Goal: Book appointment/travel/reservation

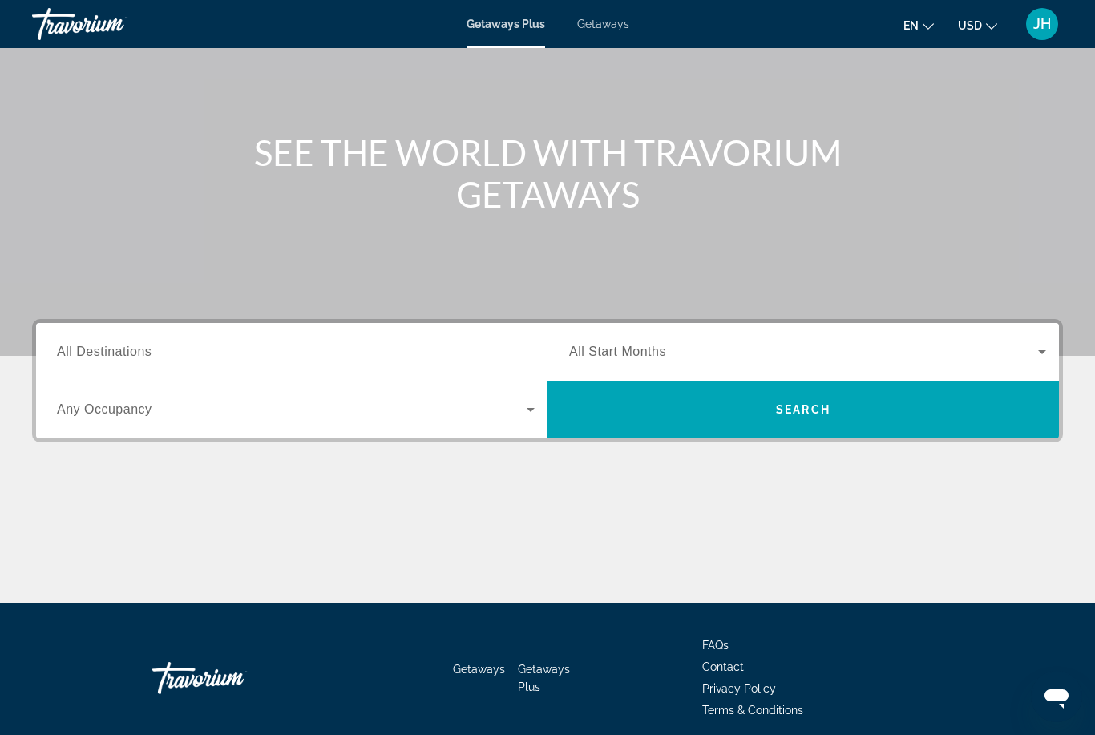
scroll to position [133, 0]
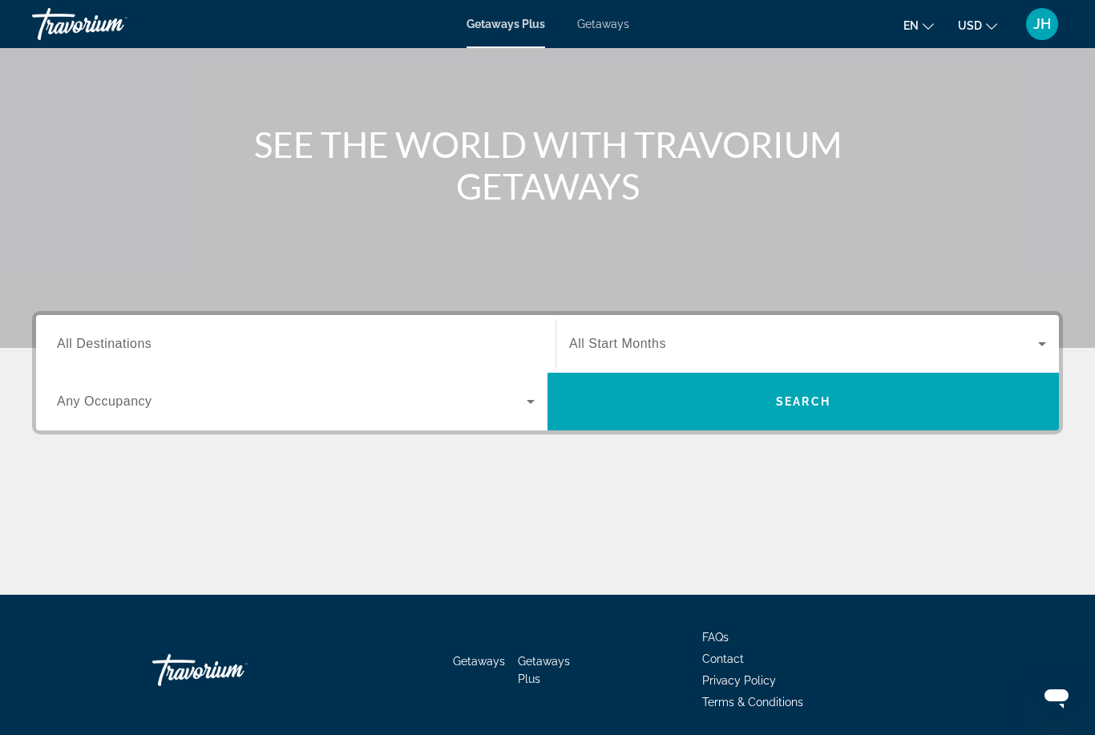
click at [530, 405] on icon "Search widget" at bounding box center [530, 401] width 19 height 19
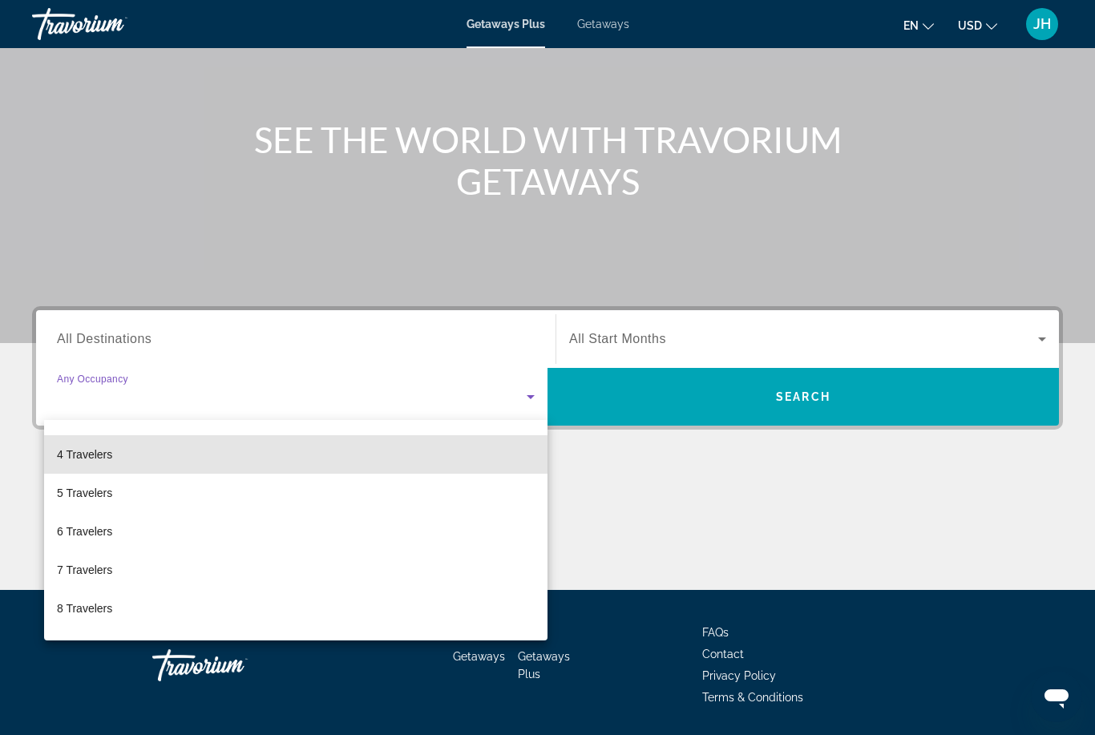
scroll to position [111, 0]
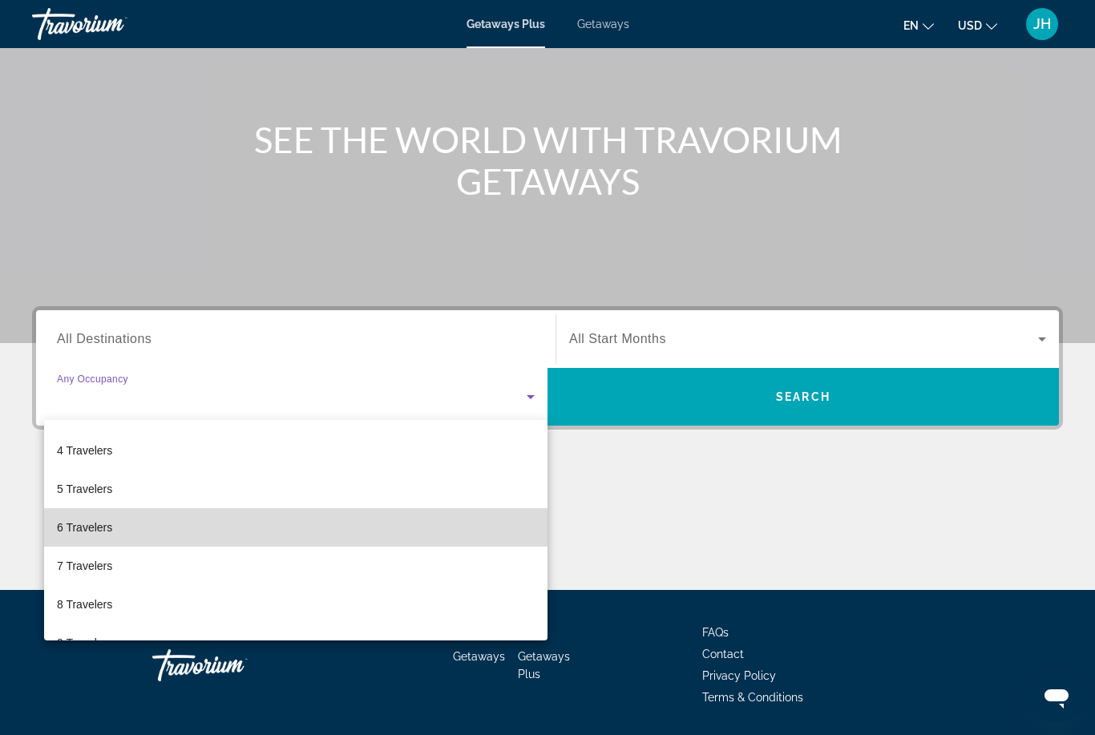
click at [98, 527] on span "6 Travelers" at bounding box center [84, 527] width 55 height 19
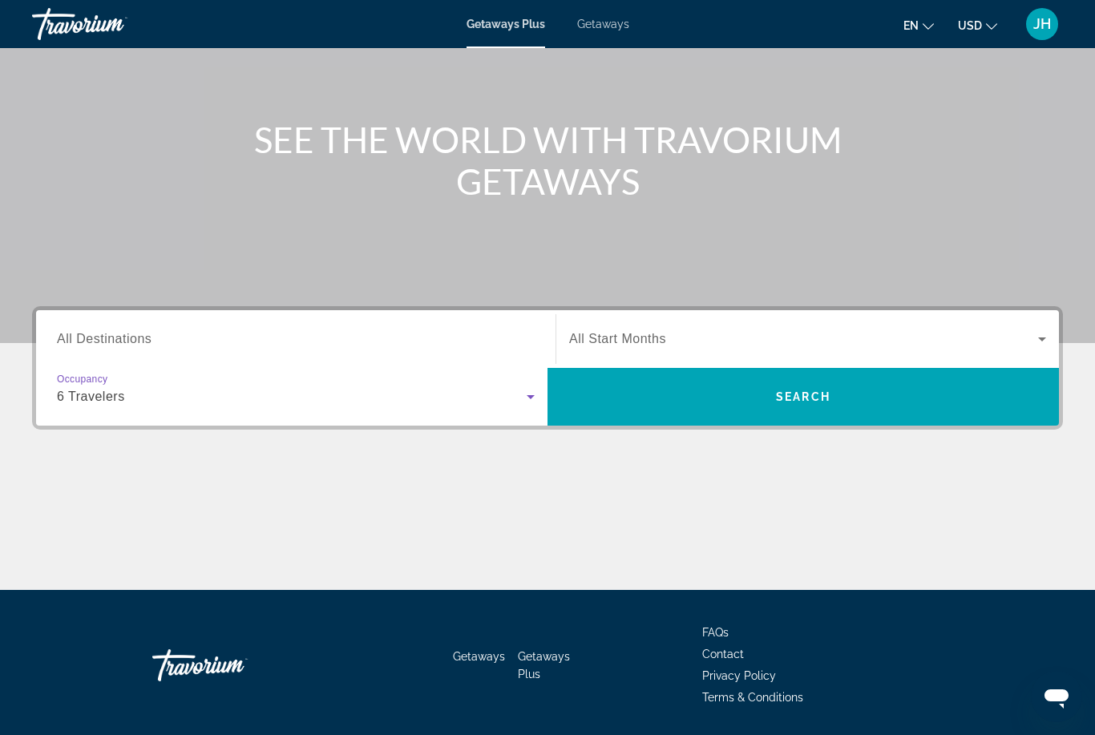
click at [1033, 334] on icon "Search widget" at bounding box center [1041, 338] width 19 height 19
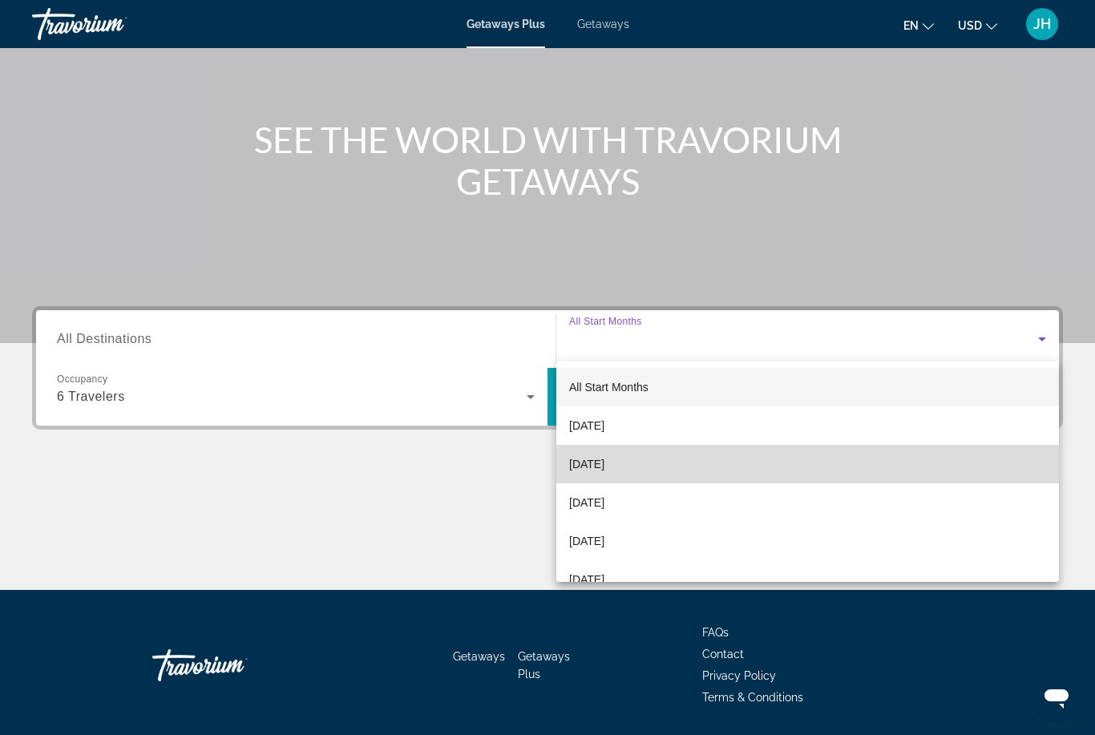
click at [604, 466] on span "[DATE]" at bounding box center [586, 463] width 35 height 19
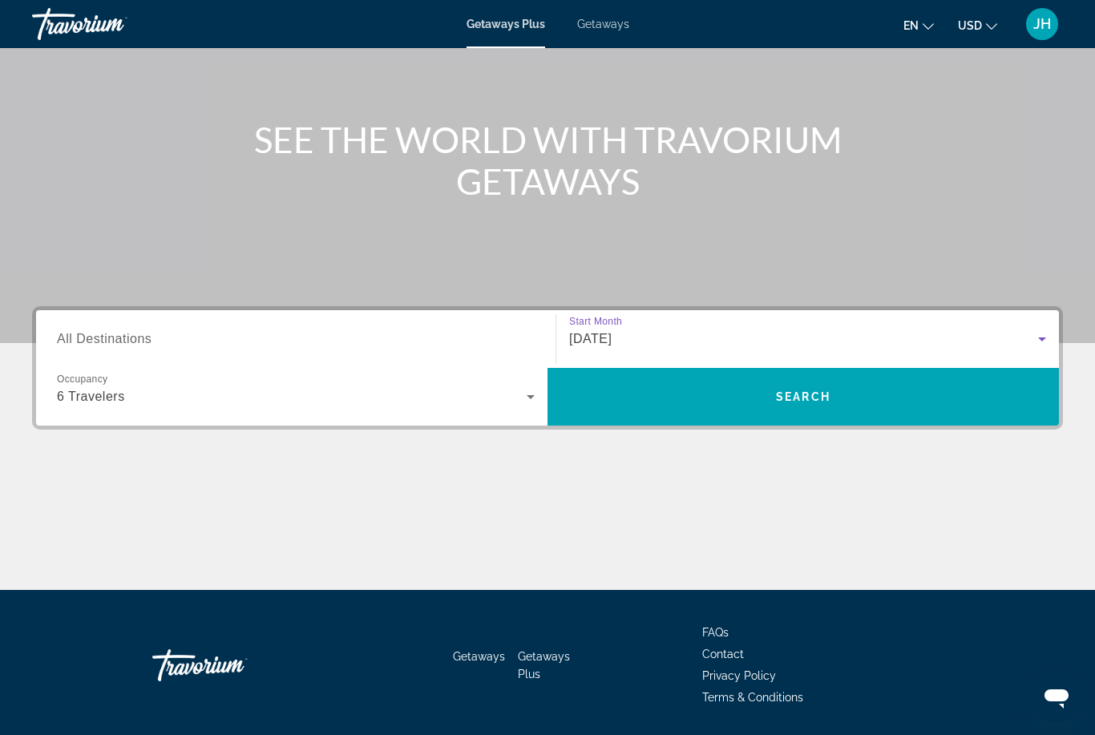
click at [341, 337] on input "Destination All Destinations" at bounding box center [296, 339] width 478 height 19
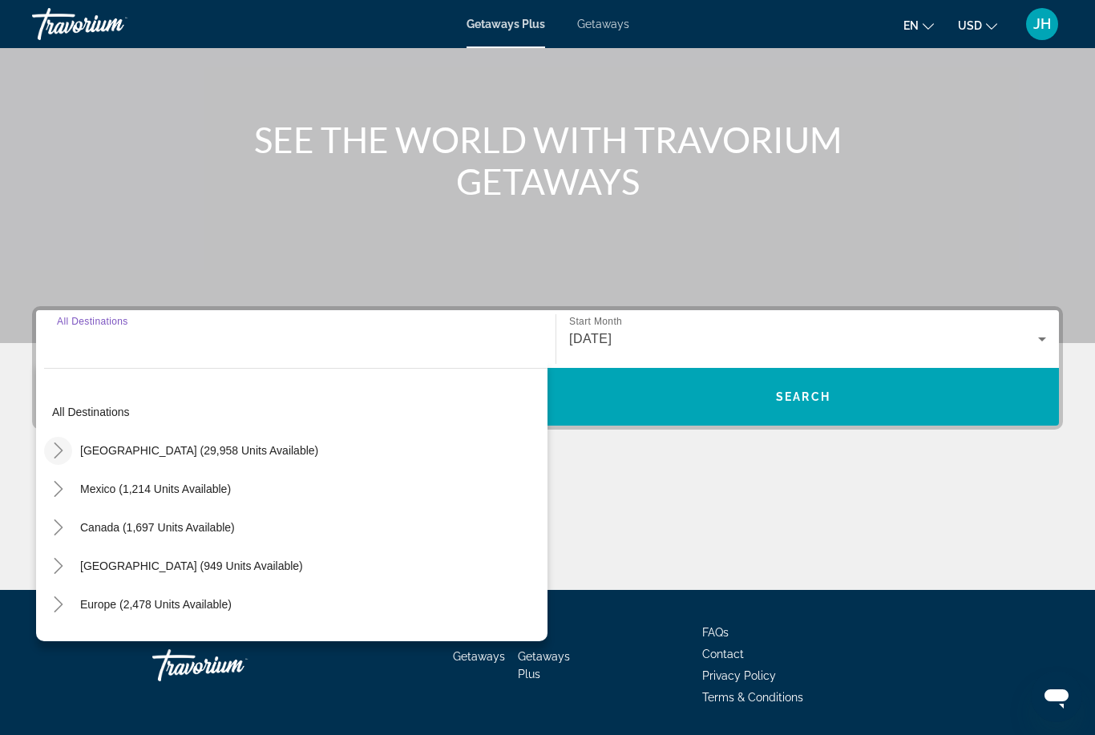
click at [47, 446] on mat-icon "Toggle United States (29,958 units available)" at bounding box center [58, 451] width 28 height 28
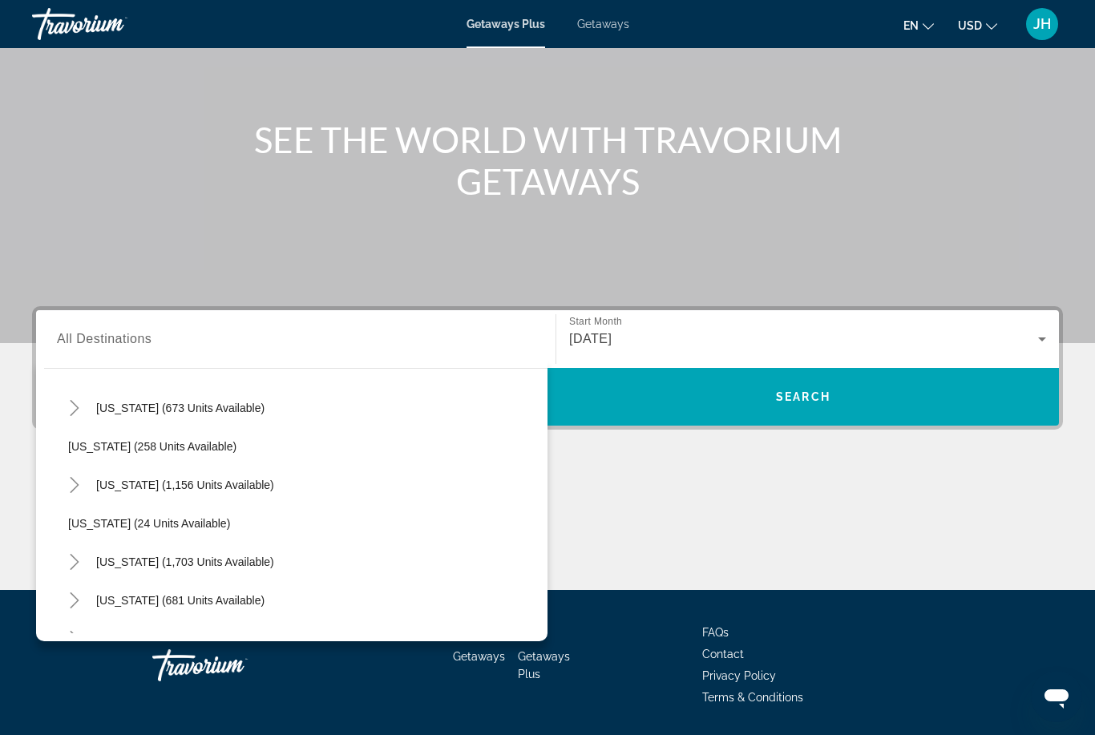
scroll to position [1026, 0]
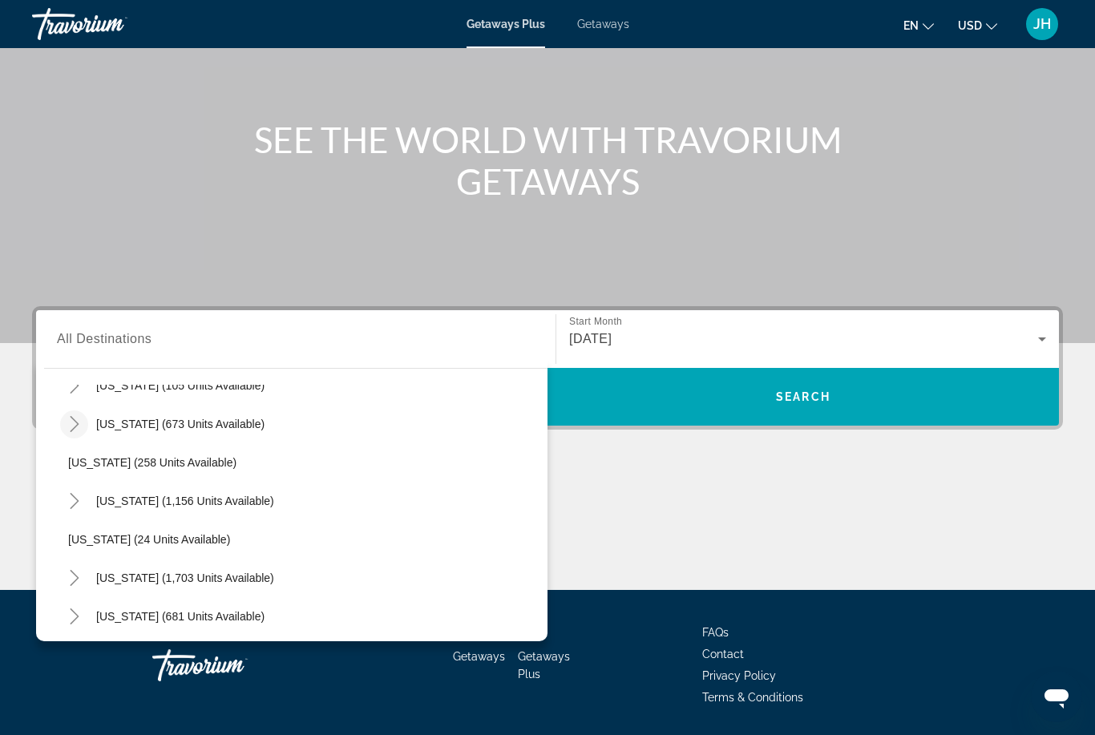
click at [68, 421] on icon "Toggle North Carolina (673 units available)" at bounding box center [75, 424] width 16 height 16
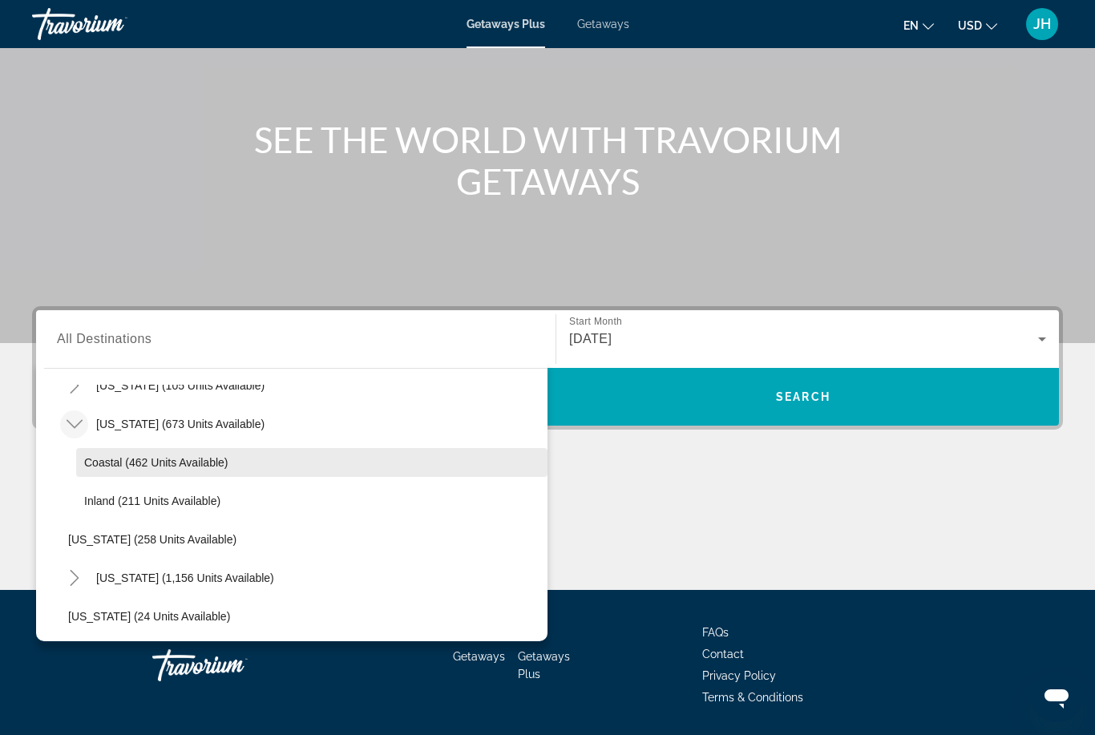
click at [155, 463] on span "Coastal (462 units available)" at bounding box center [156, 462] width 144 height 13
type input "**********"
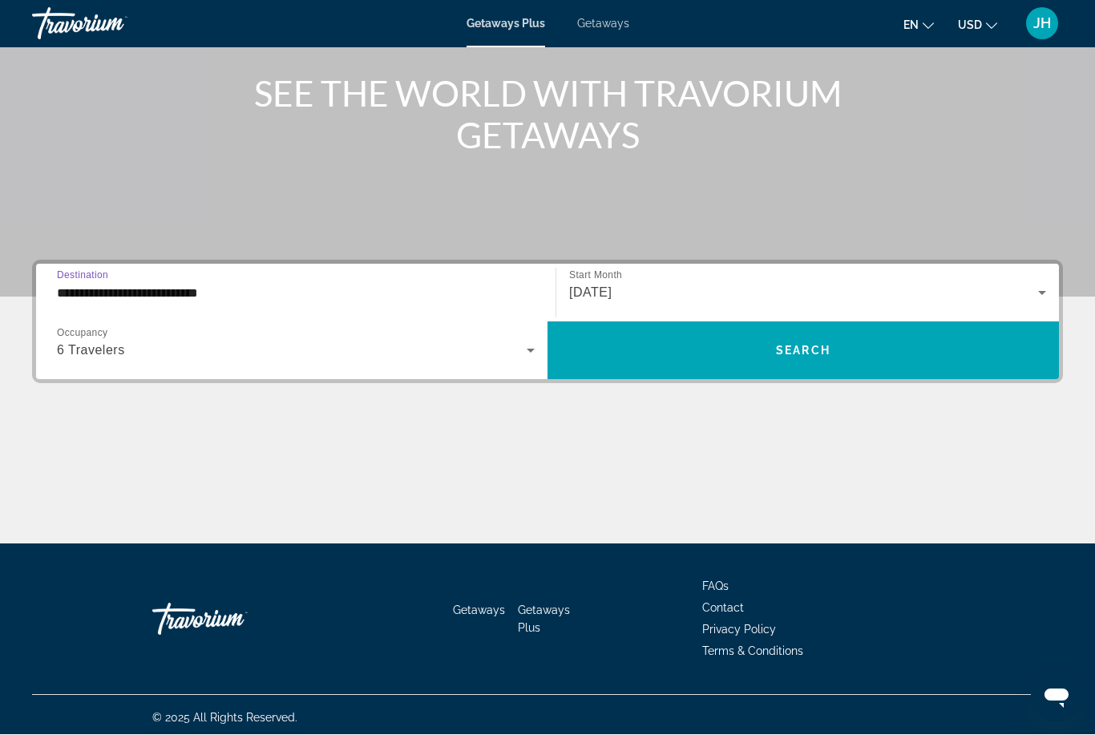
scroll to position [189, 0]
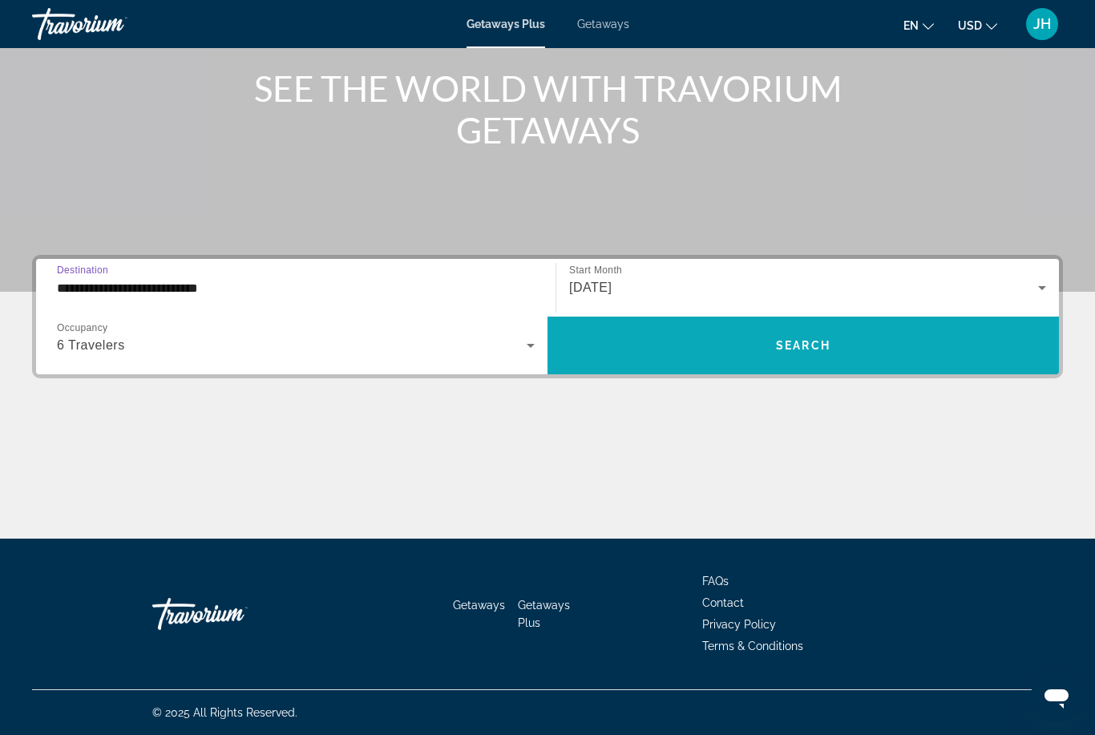
click at [819, 351] on span "Search" at bounding box center [803, 345] width 54 height 13
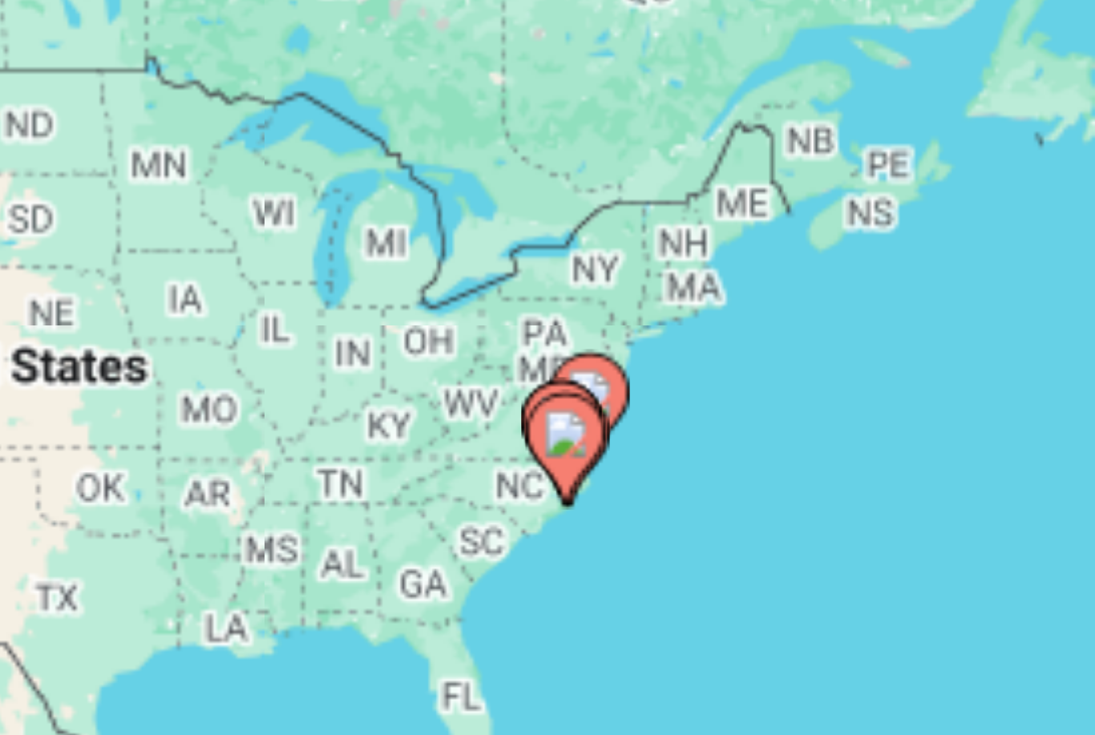
click at [331, 357] on image "Main content" at bounding box center [336, 362] width 10 height 10
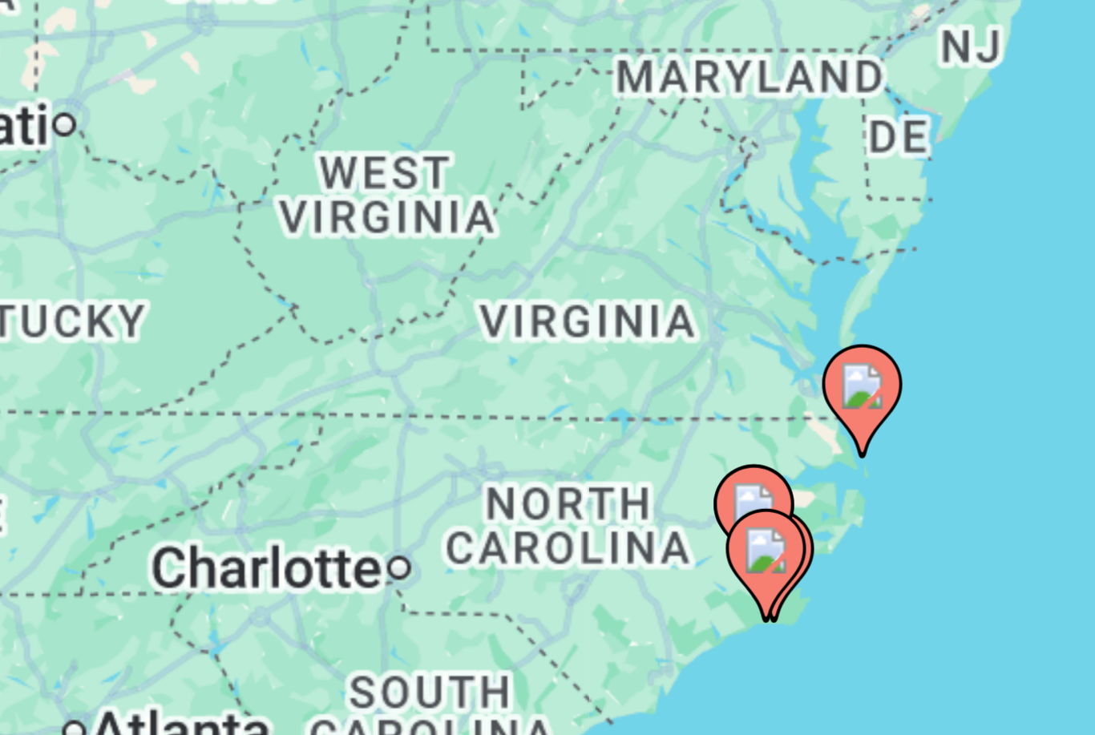
click at [562, 348] on image "Main content" at bounding box center [567, 353] width 10 height 10
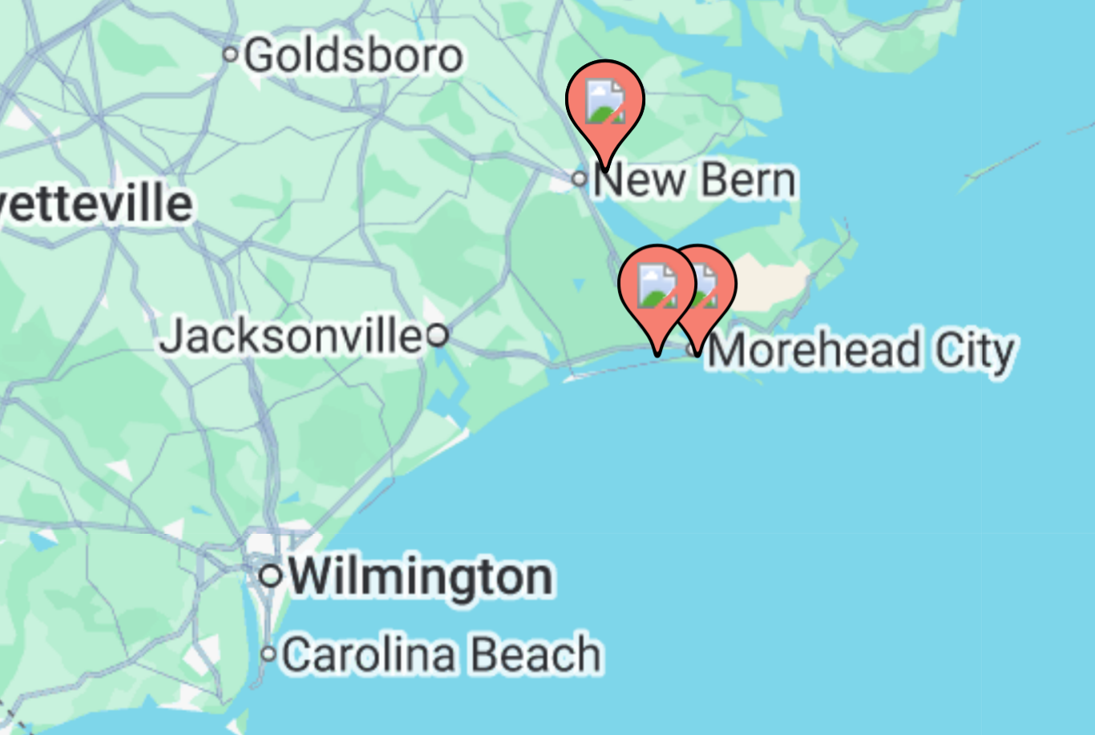
type input "**********"
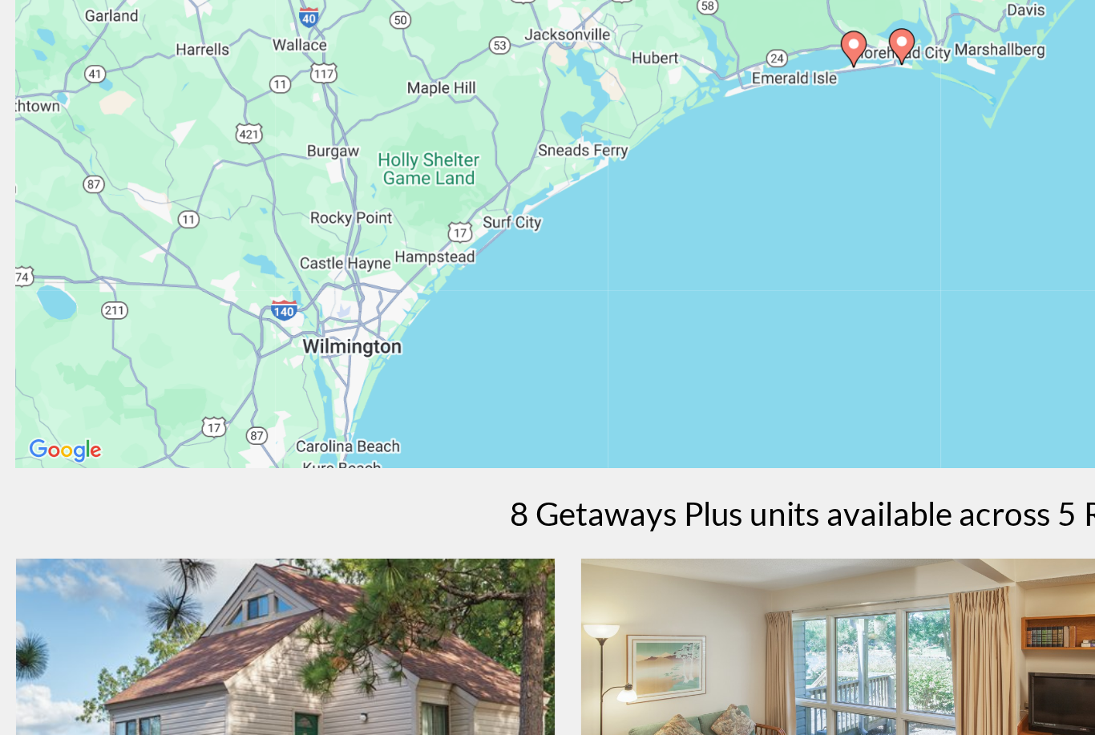
scroll to position [104, 0]
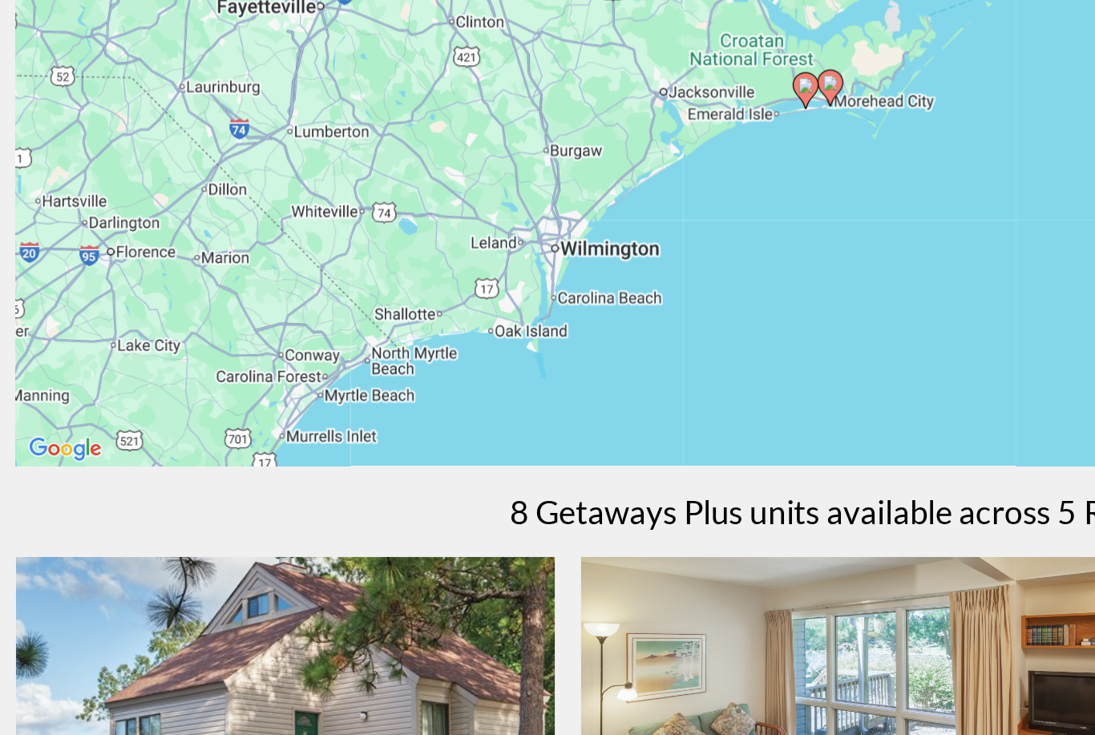
click at [249, 224] on div "To activate drag with keyboard, press Alt + Enter. Once in keyboard drag state,…" at bounding box center [547, 296] width 1030 height 481
click at [260, 219] on div "To activate drag with keyboard, press Alt + Enter. Once in keyboard drag state,…" at bounding box center [547, 296] width 1030 height 481
click at [244, 220] on div "To activate drag with keyboard, press Alt + Enter. Once in keyboard drag state,…" at bounding box center [547, 296] width 1030 height 481
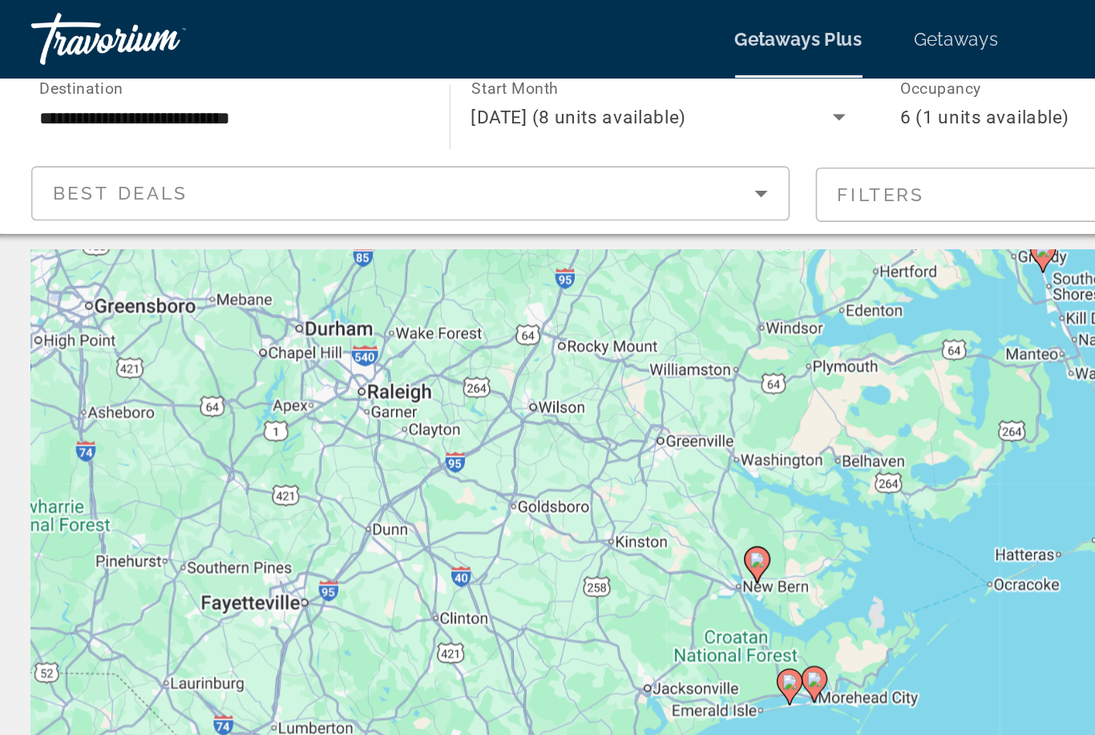
scroll to position [0, 0]
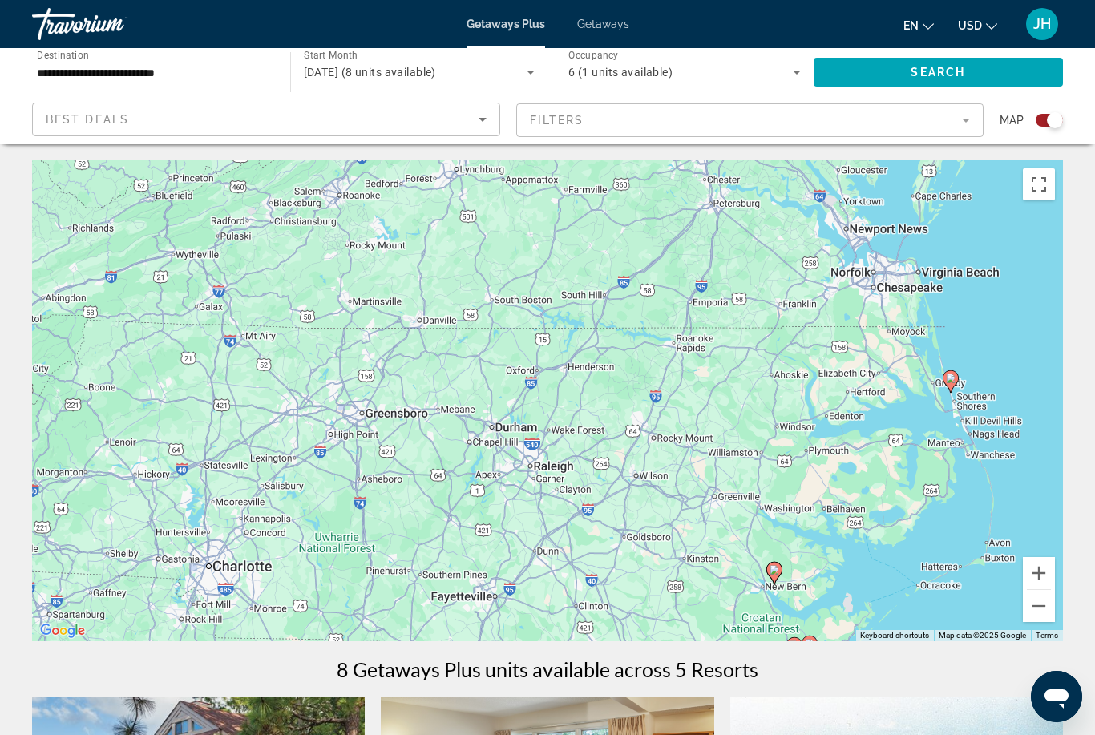
click at [490, 122] on icon "Sort by" at bounding box center [482, 119] width 19 height 19
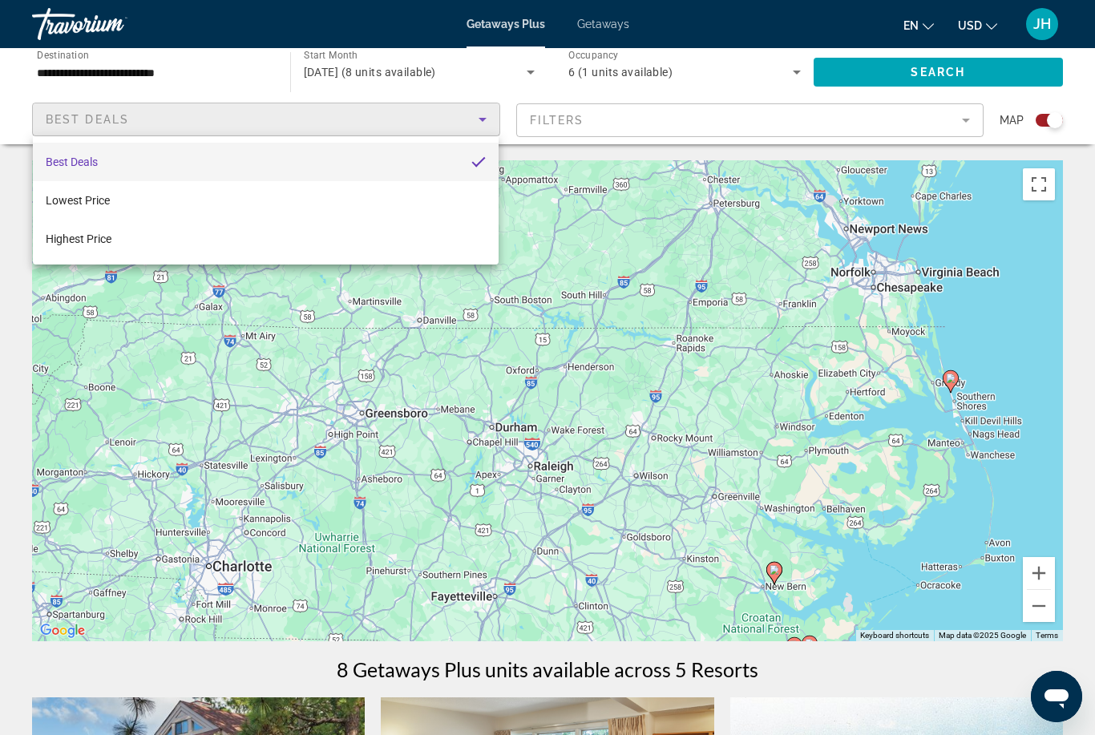
click at [482, 123] on div at bounding box center [547, 367] width 1095 height 735
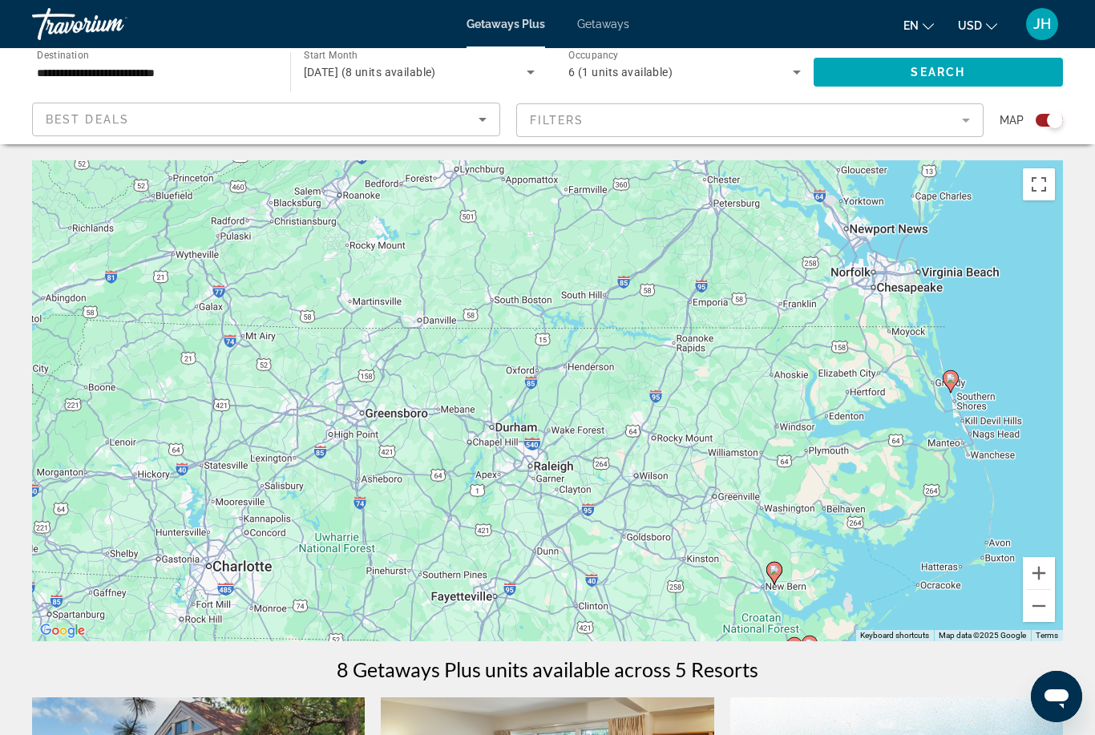
click at [958, 131] on mat-form-field "Filters" at bounding box center [750, 120] width 468 height 34
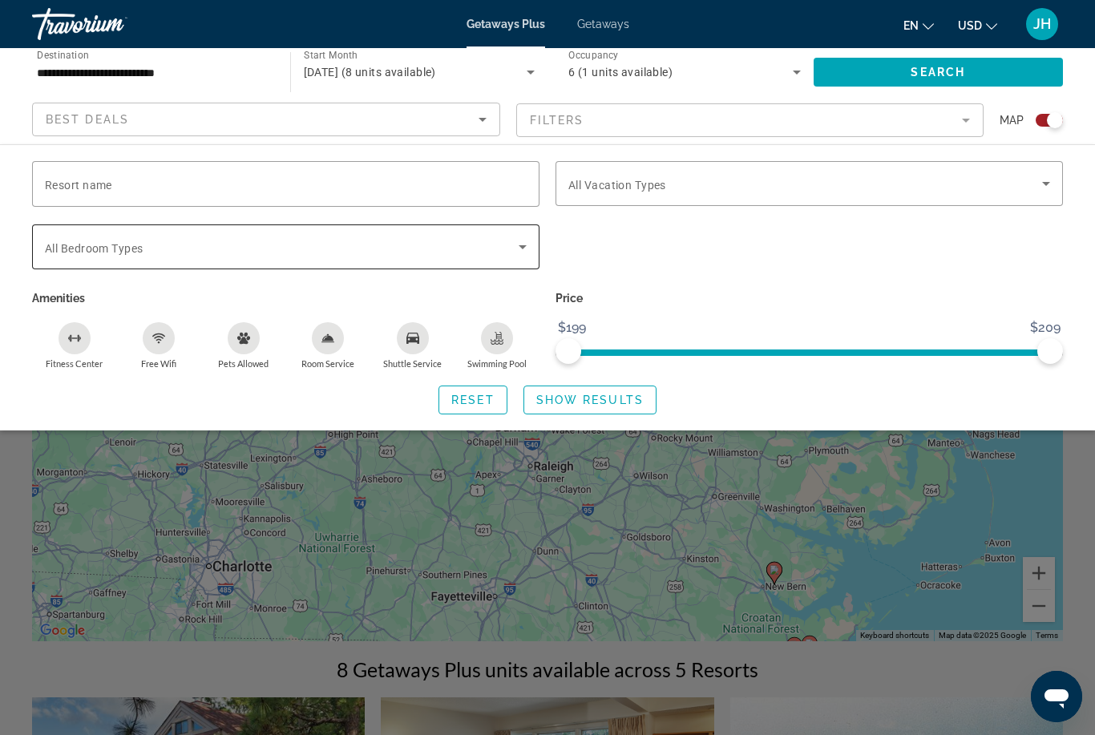
click at [518, 247] on icon "Search widget" at bounding box center [522, 246] width 19 height 19
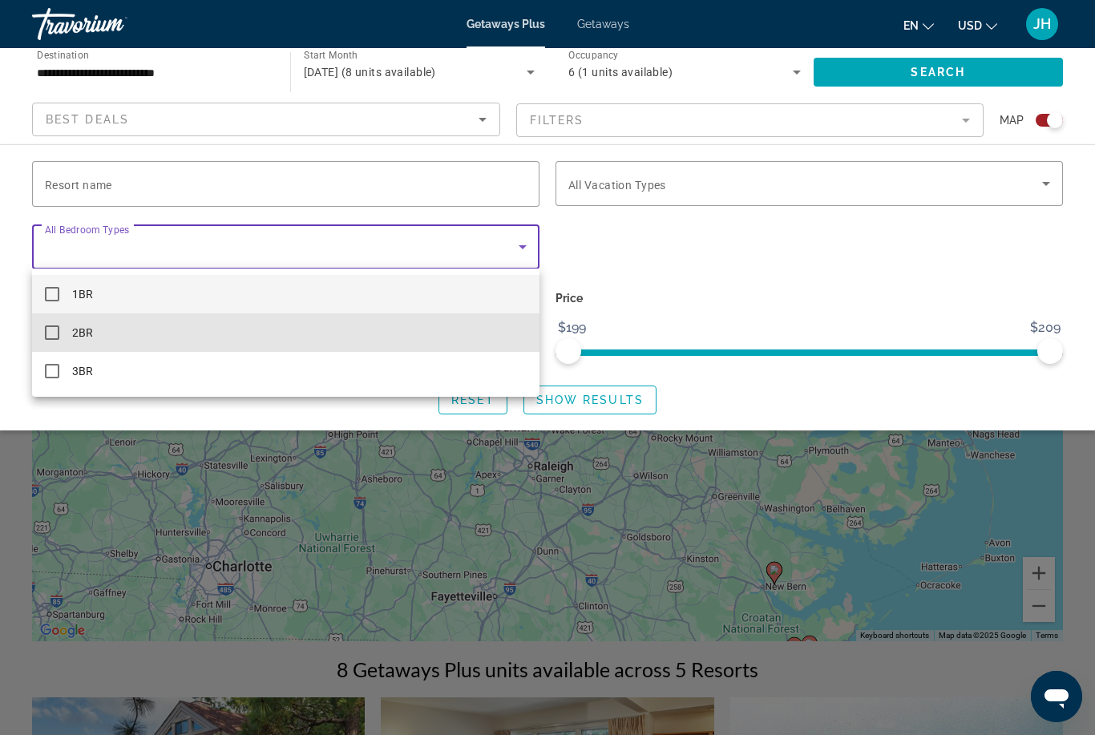
scroll to position [1, 0]
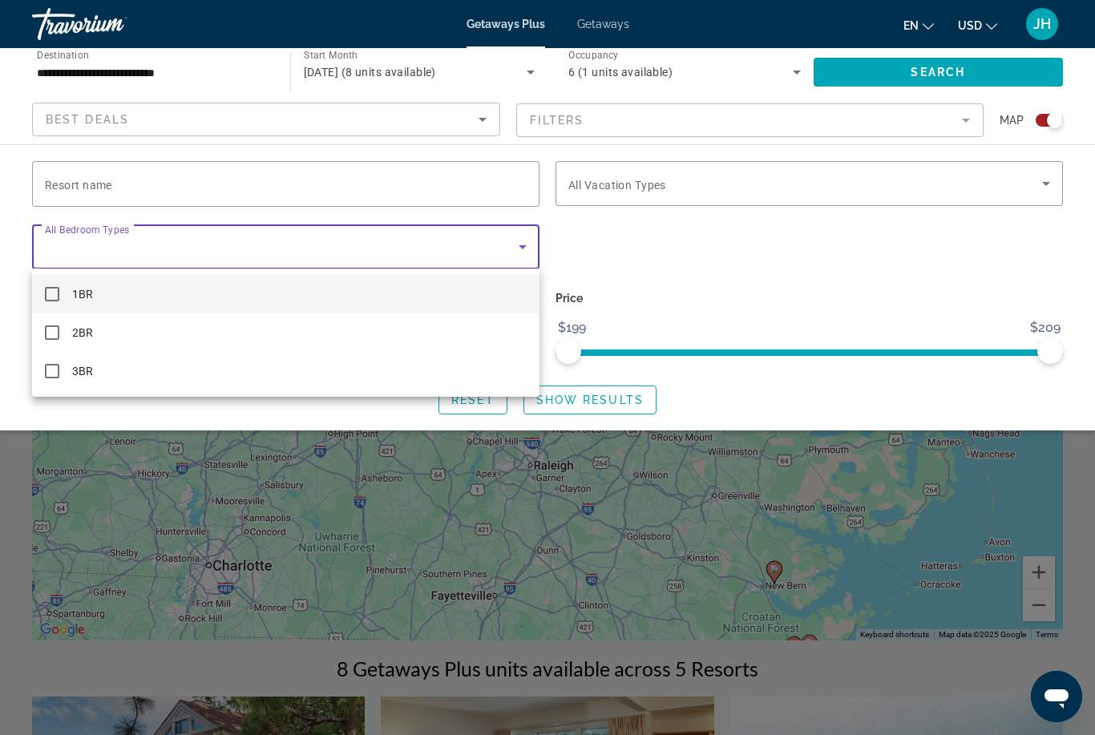
click at [819, 252] on div at bounding box center [547, 367] width 1095 height 735
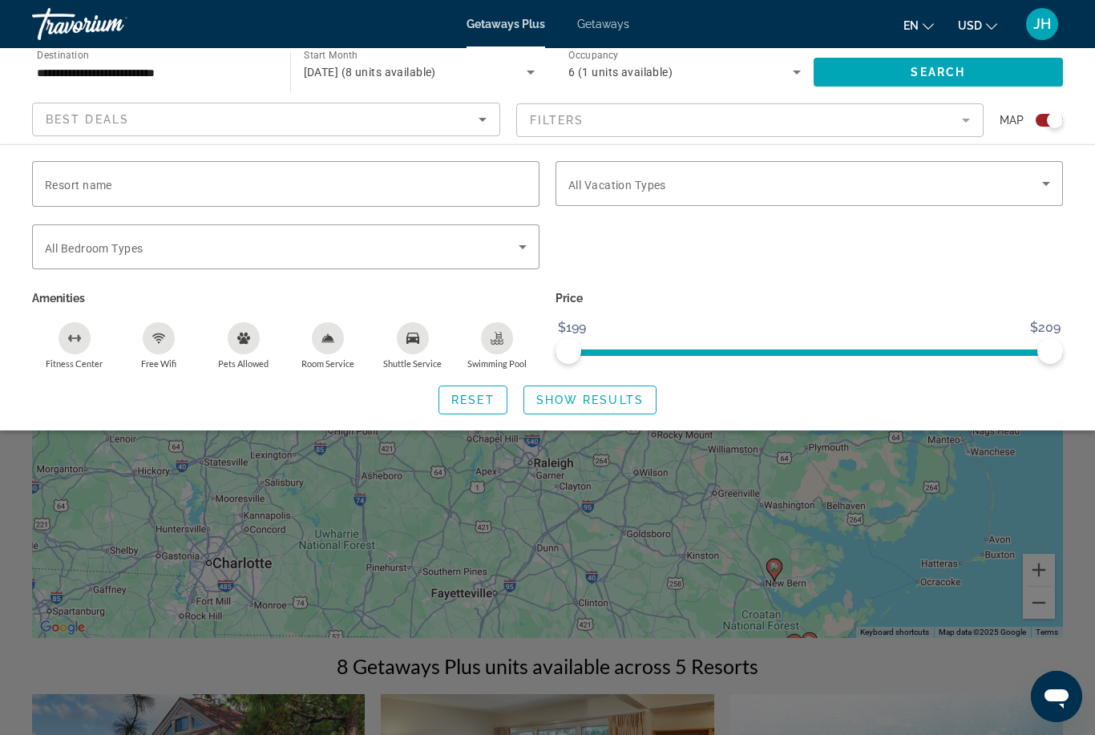
scroll to position [0, 0]
click at [266, 180] on input "Resort name" at bounding box center [286, 184] width 482 height 19
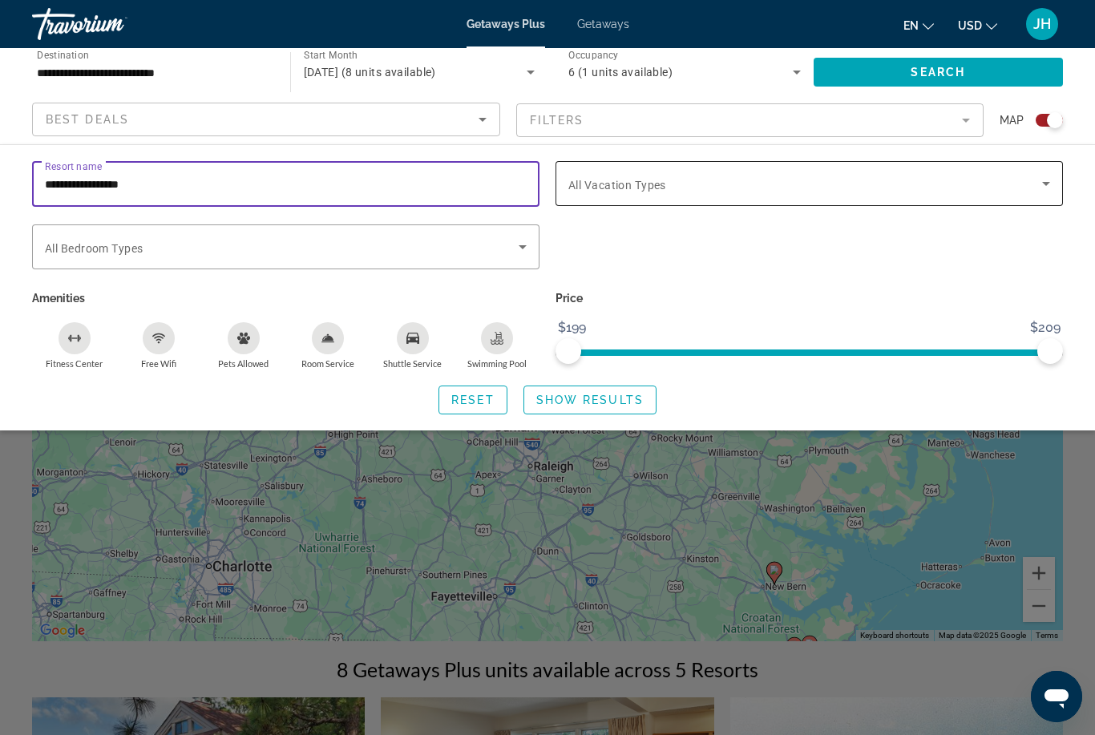
type input "**********"
click at [1054, 176] on icon "Search widget" at bounding box center [1045, 183] width 19 height 19
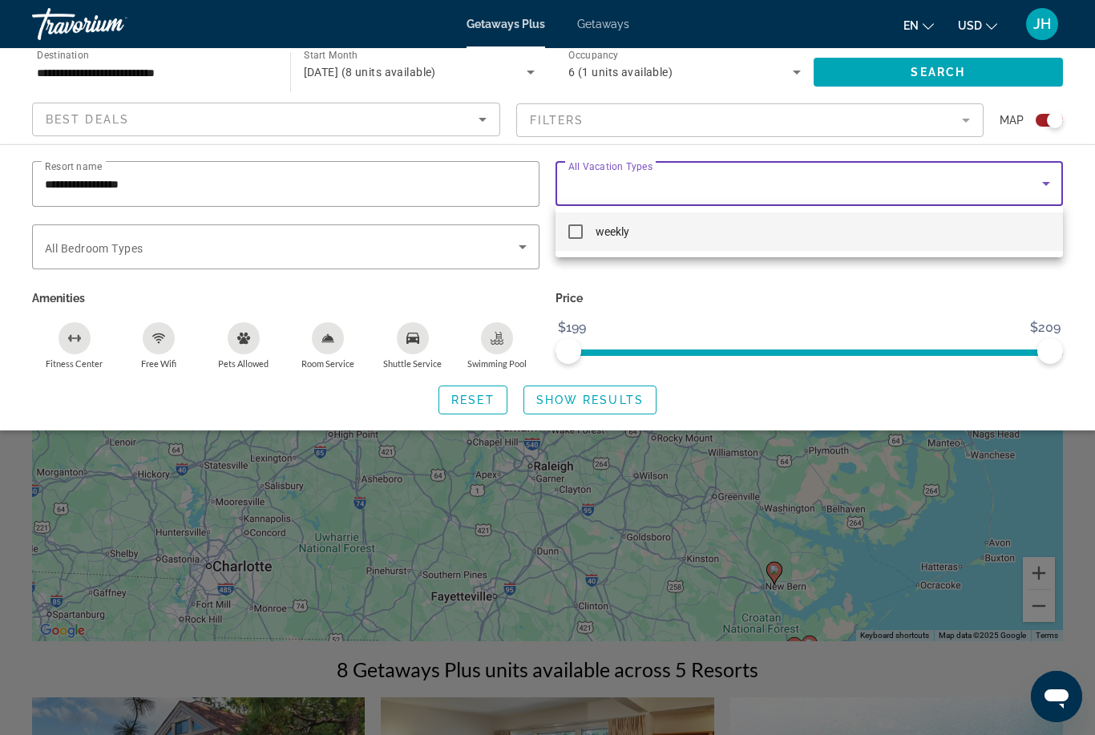
click at [1056, 187] on div at bounding box center [547, 367] width 1095 height 735
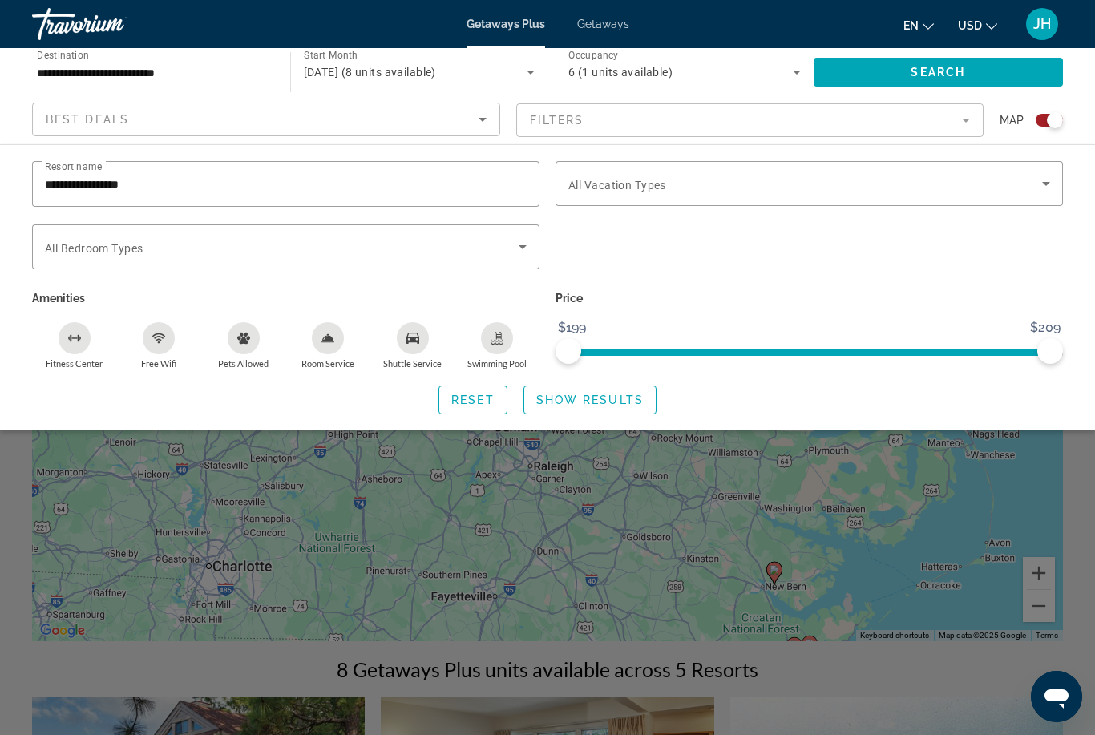
click at [973, 121] on mat-form-field "Filters" at bounding box center [750, 120] width 468 height 34
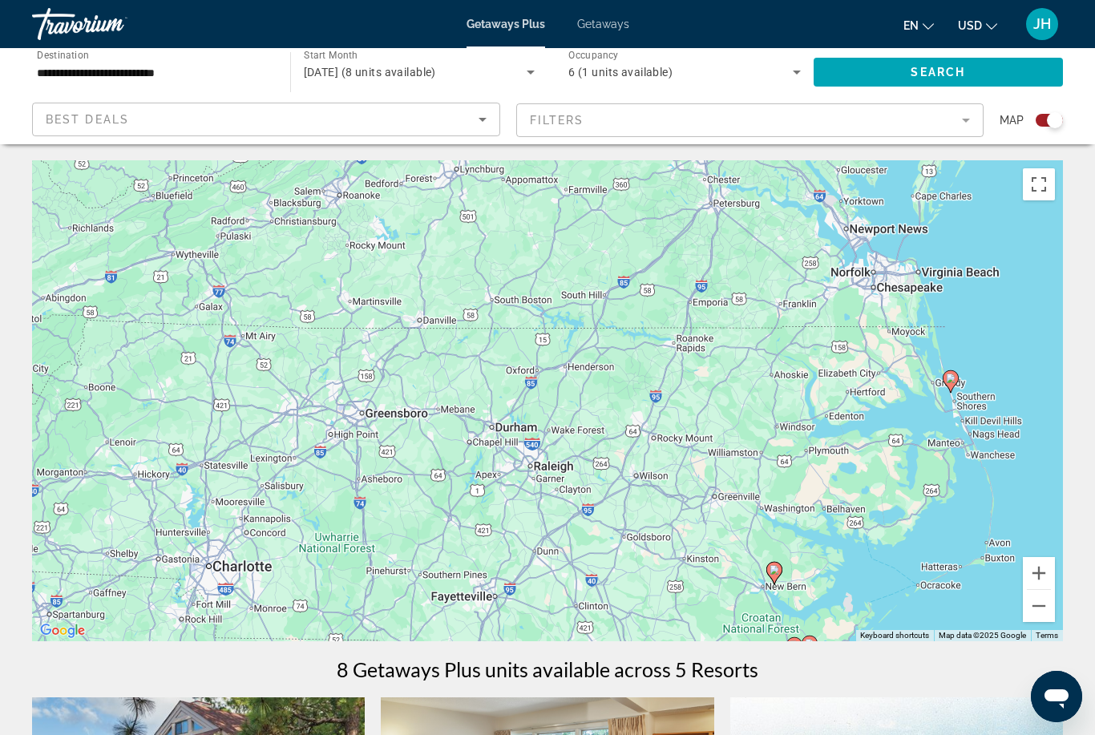
click at [966, 122] on mat-form-field "Filters" at bounding box center [750, 120] width 468 height 34
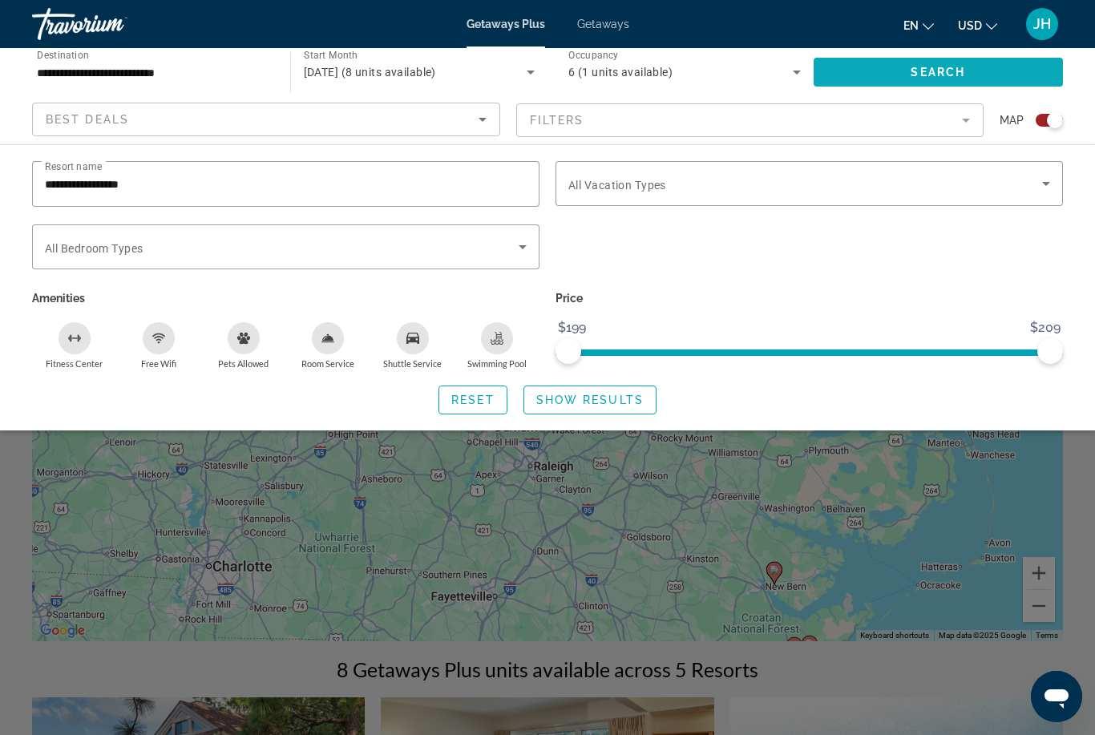
click at [899, 79] on span "Search widget" at bounding box center [938, 72] width 250 height 38
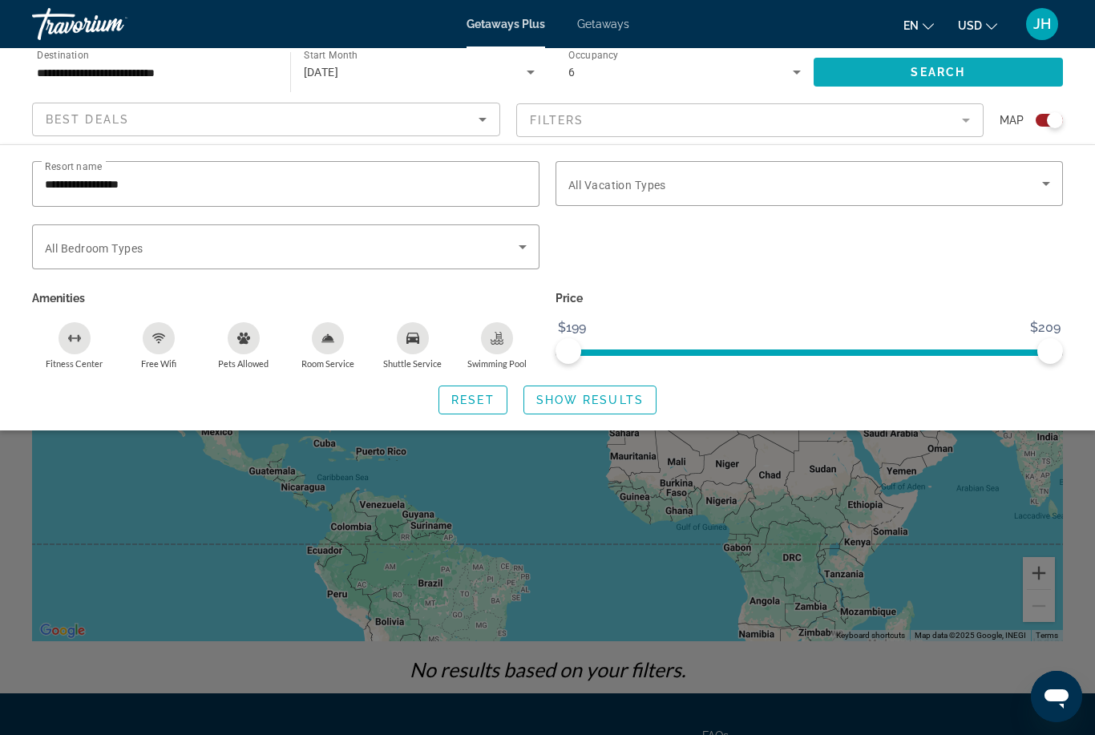
click at [946, 69] on span "Search" at bounding box center [937, 72] width 54 height 13
click at [601, 30] on span "Getaways" at bounding box center [603, 24] width 52 height 13
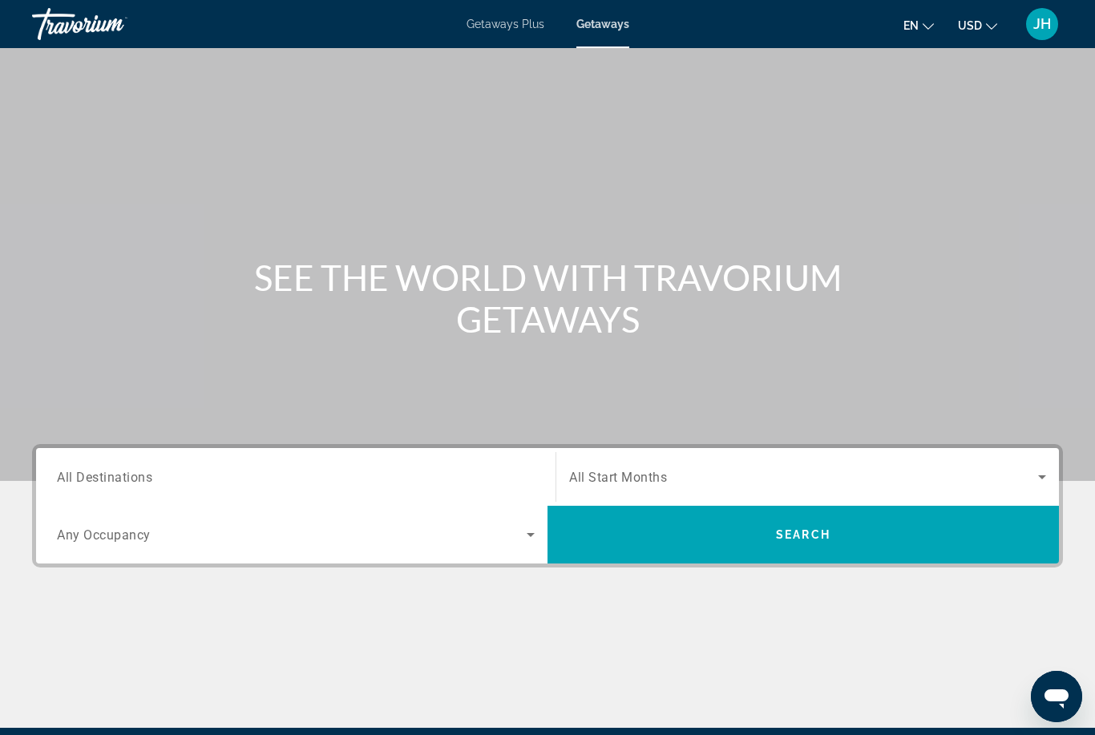
click at [531, 542] on icon "Search widget" at bounding box center [530, 534] width 19 height 19
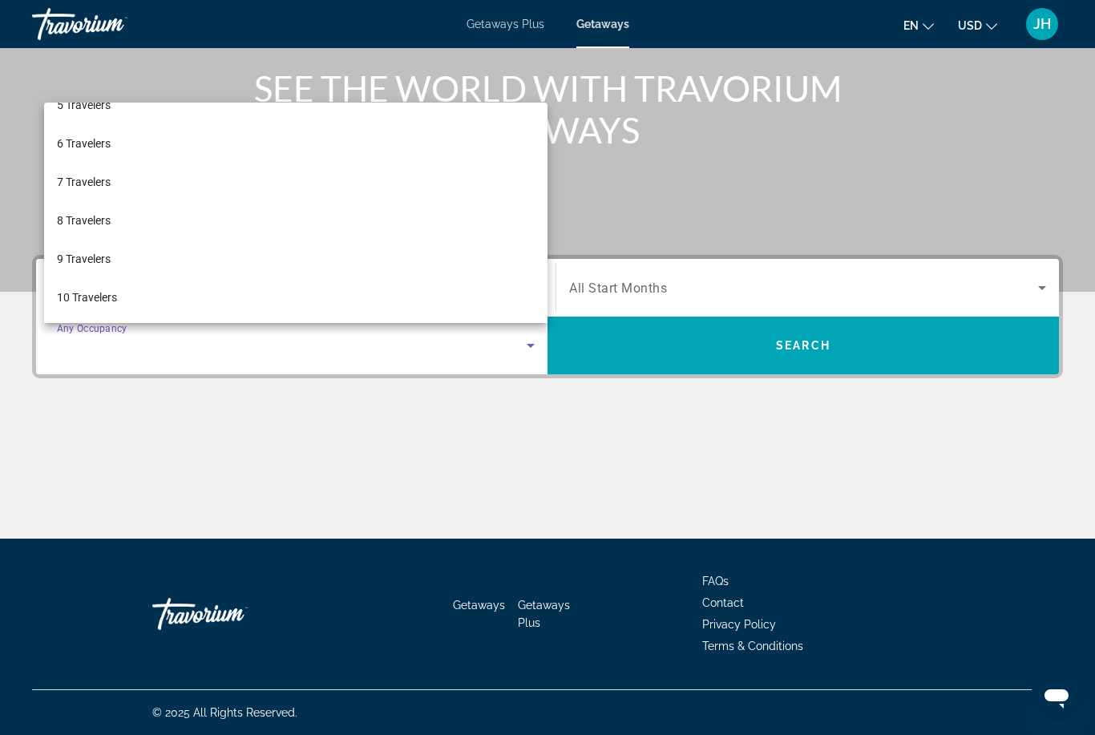
scroll to position [177, 0]
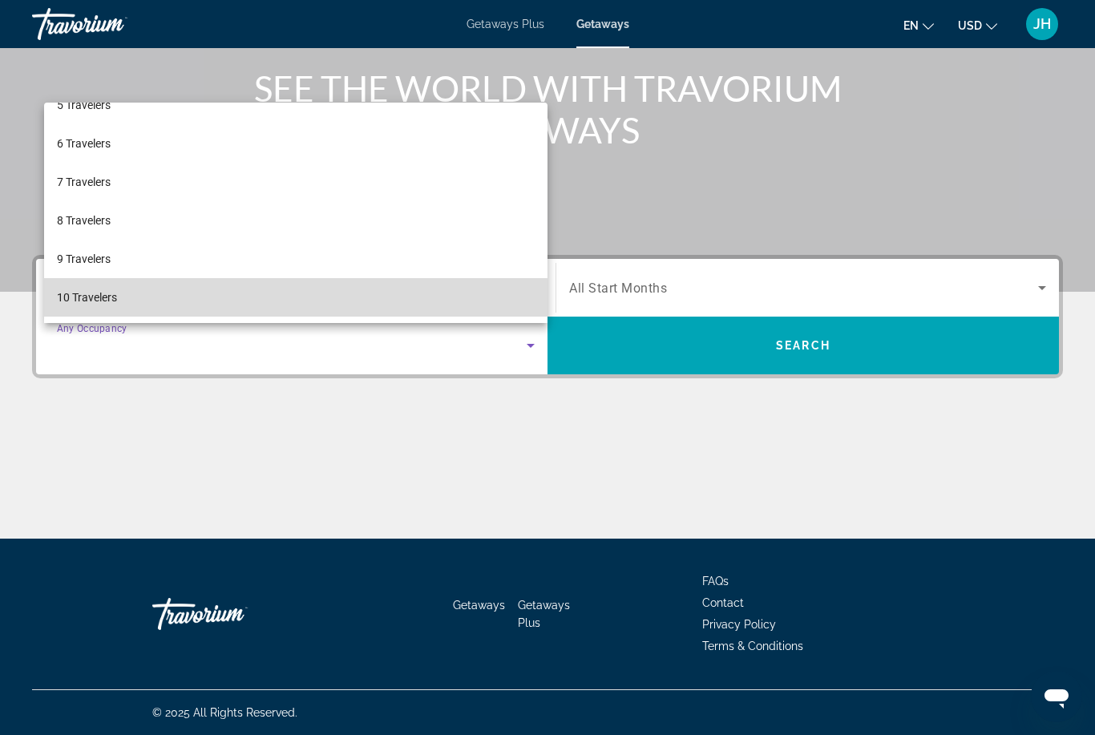
click at [103, 304] on span "10 Travelers" at bounding box center [87, 297] width 60 height 19
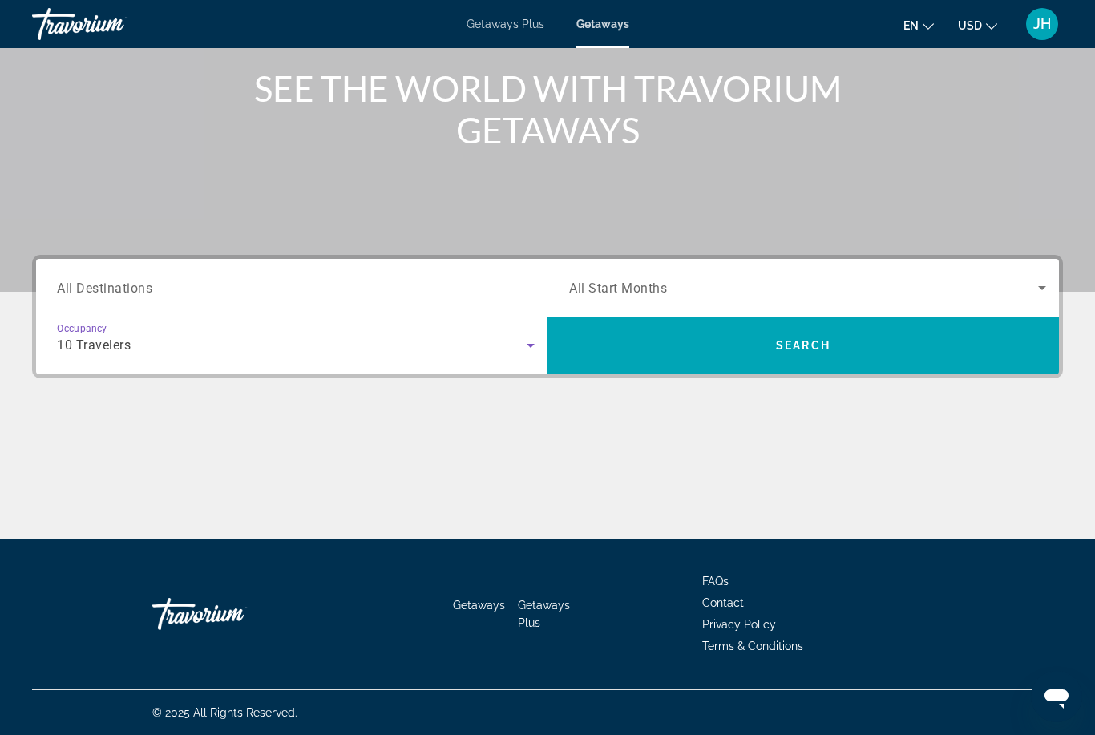
click at [1047, 286] on icon "Search widget" at bounding box center [1041, 287] width 19 height 19
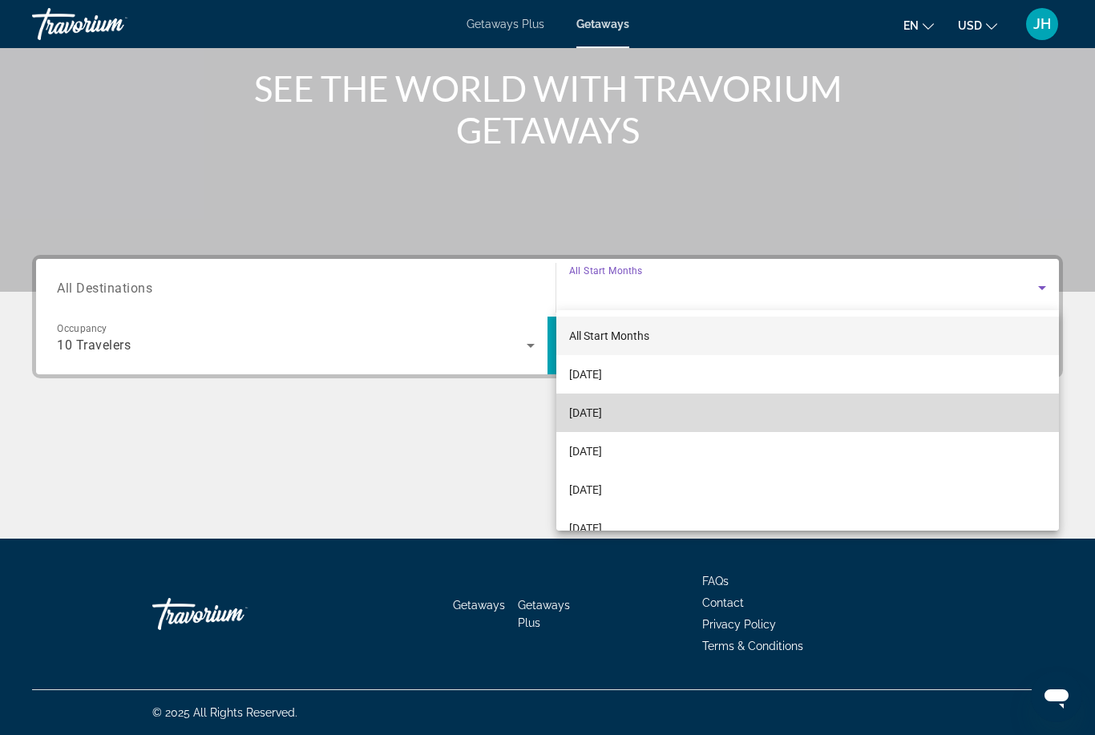
click at [602, 413] on span "[DATE]" at bounding box center [585, 412] width 33 height 19
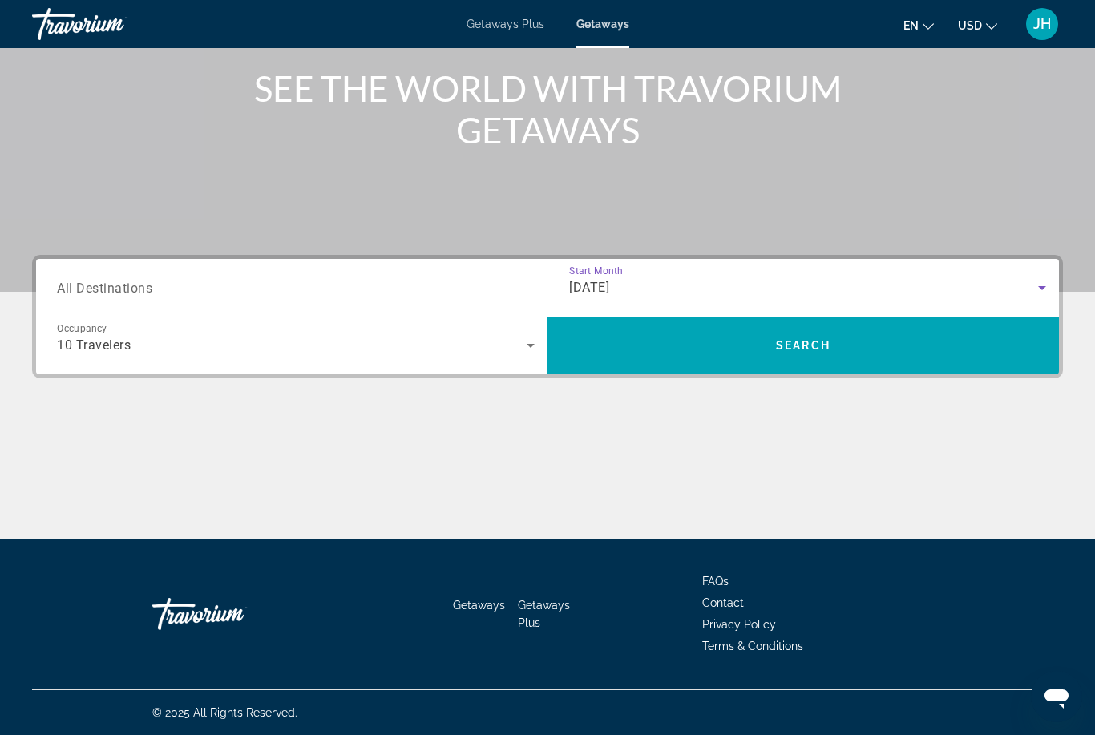
click at [307, 289] on input "Destination All Destinations" at bounding box center [296, 288] width 478 height 19
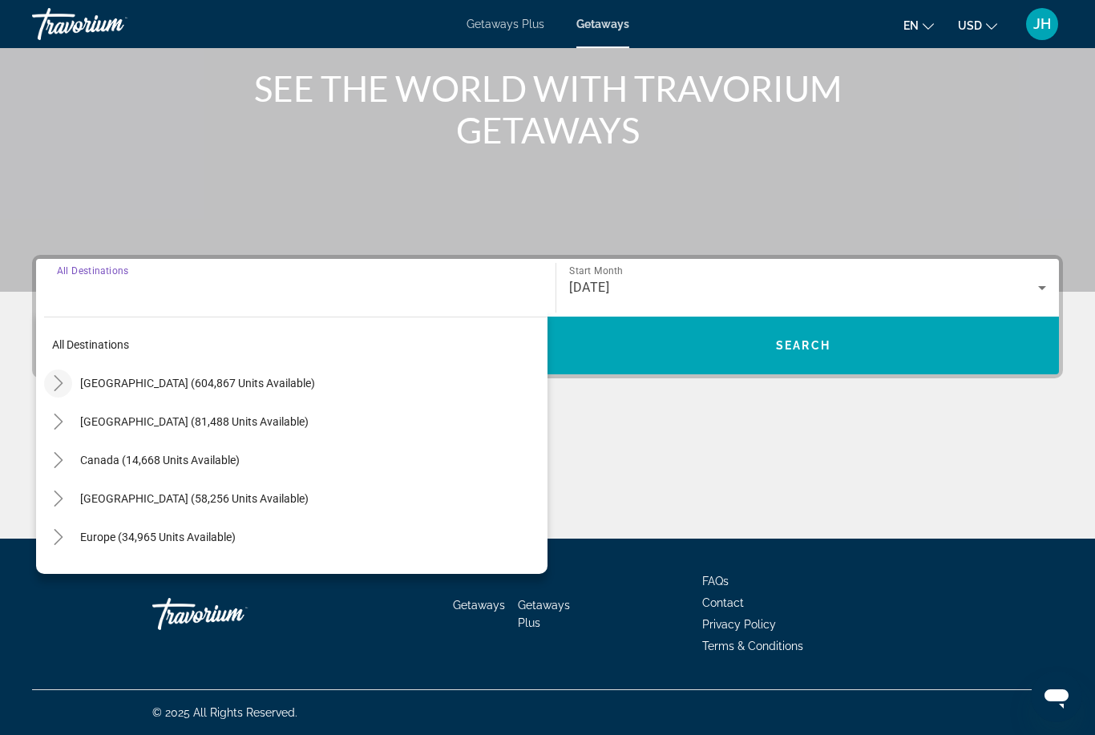
click at [66, 381] on icon "Toggle United States (604,867 units available)" at bounding box center [58, 383] width 16 height 16
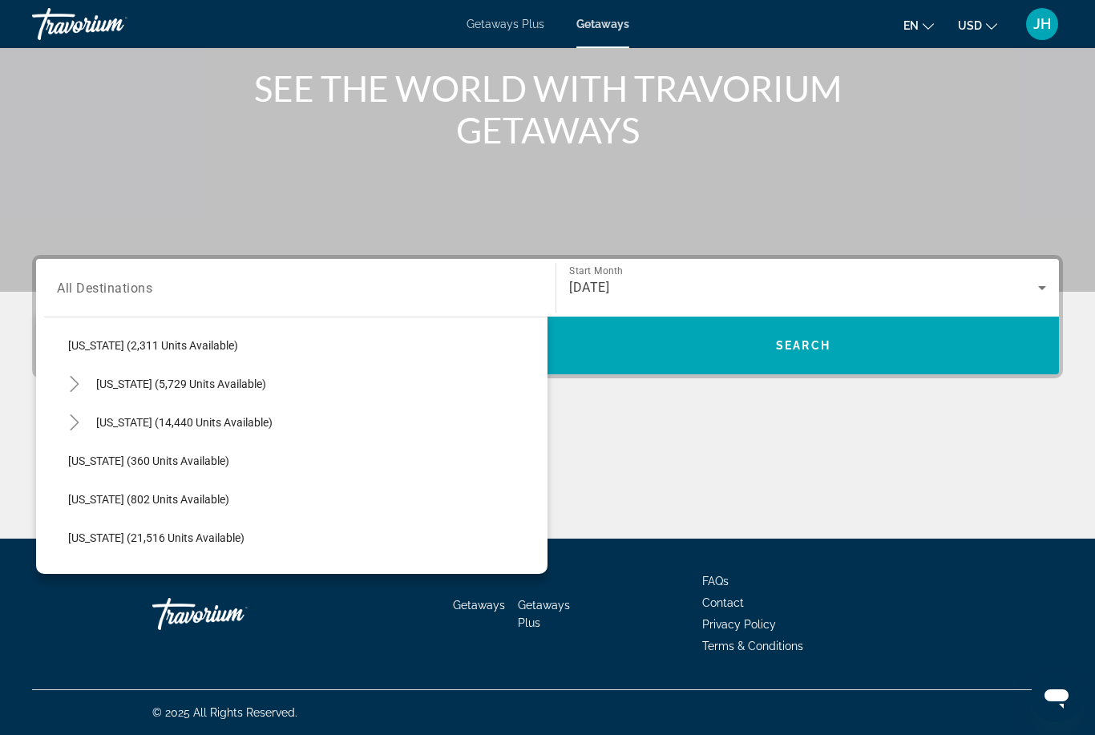
scroll to position [1077, 0]
click at [81, 422] on icon "Toggle North Carolina (14,440 units available)" at bounding box center [75, 421] width 16 height 16
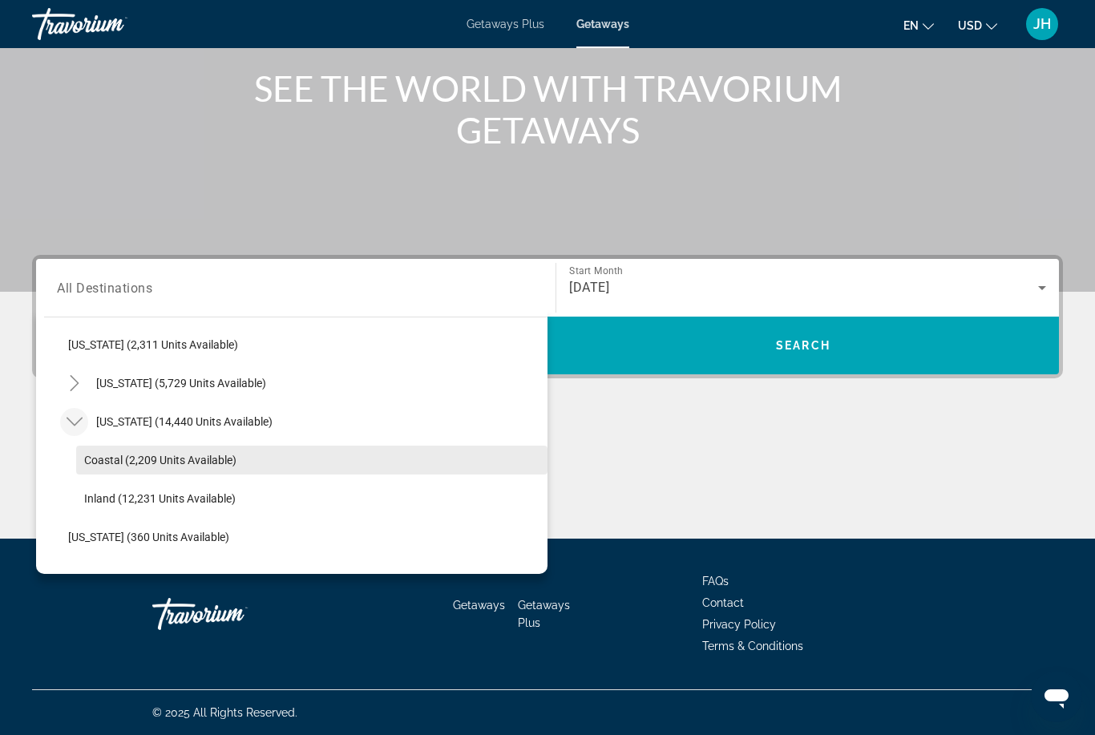
click at [186, 461] on span "Coastal (2,209 units available)" at bounding box center [160, 460] width 152 height 13
type input "**********"
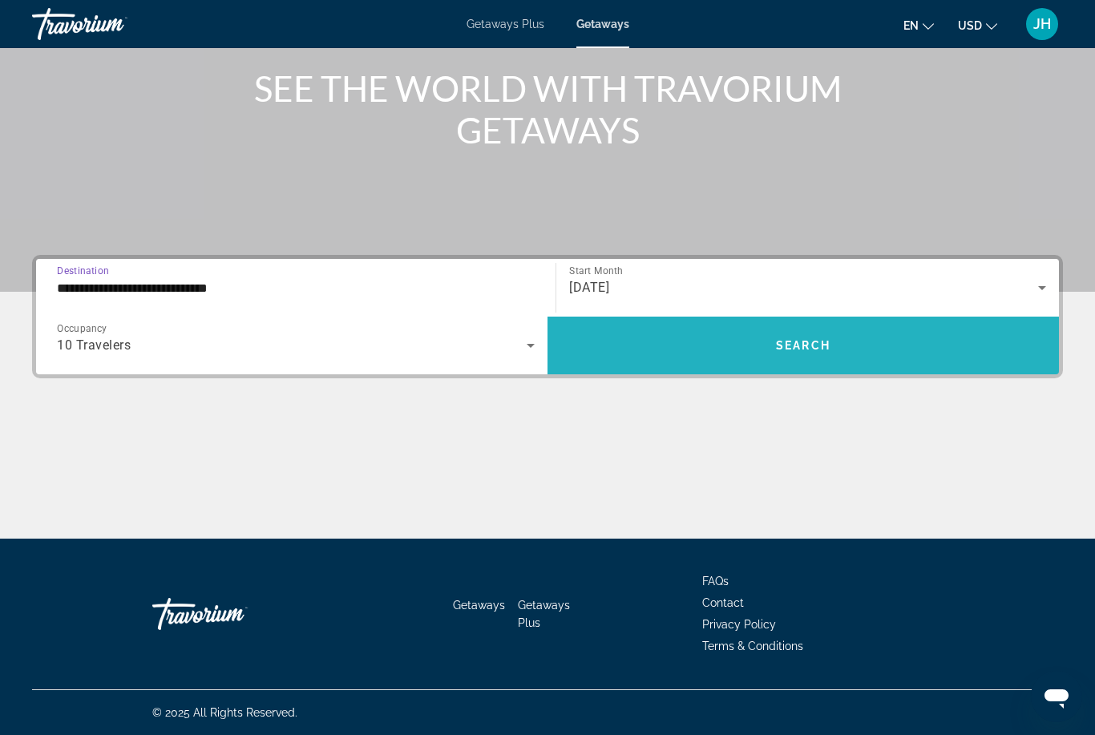
click at [867, 341] on span "Search widget" at bounding box center [802, 345] width 511 height 38
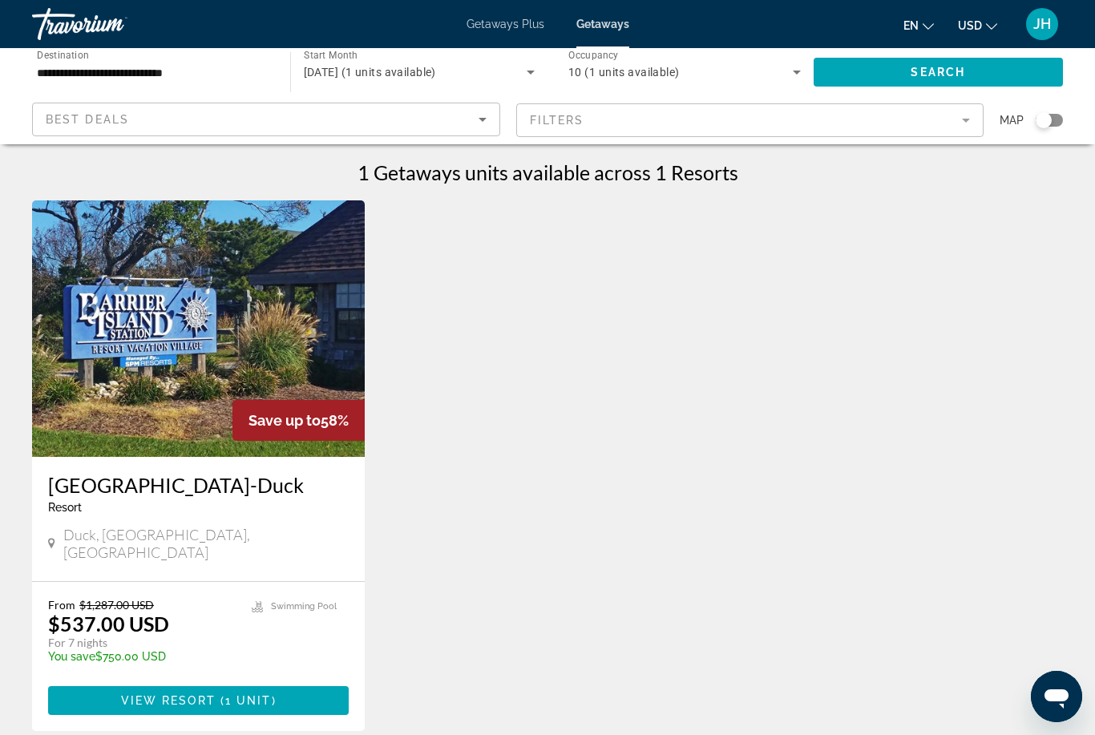
click at [478, 114] on icon "Sort by" at bounding box center [482, 119] width 19 height 19
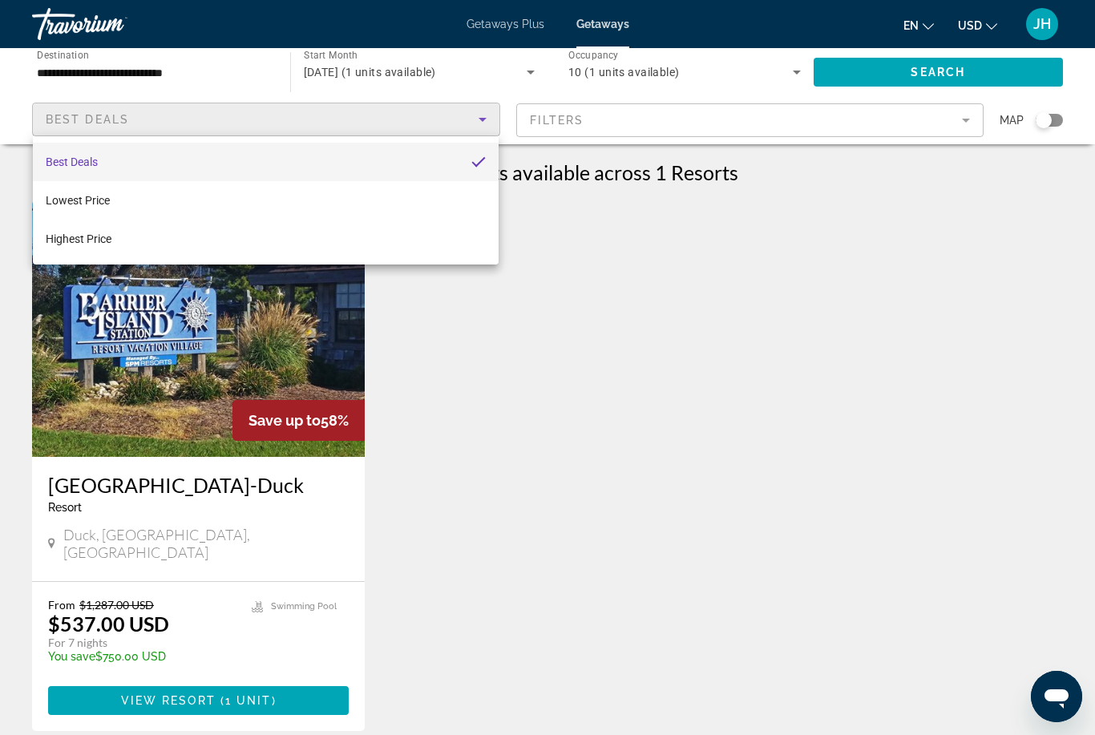
click at [490, 123] on div at bounding box center [547, 367] width 1095 height 735
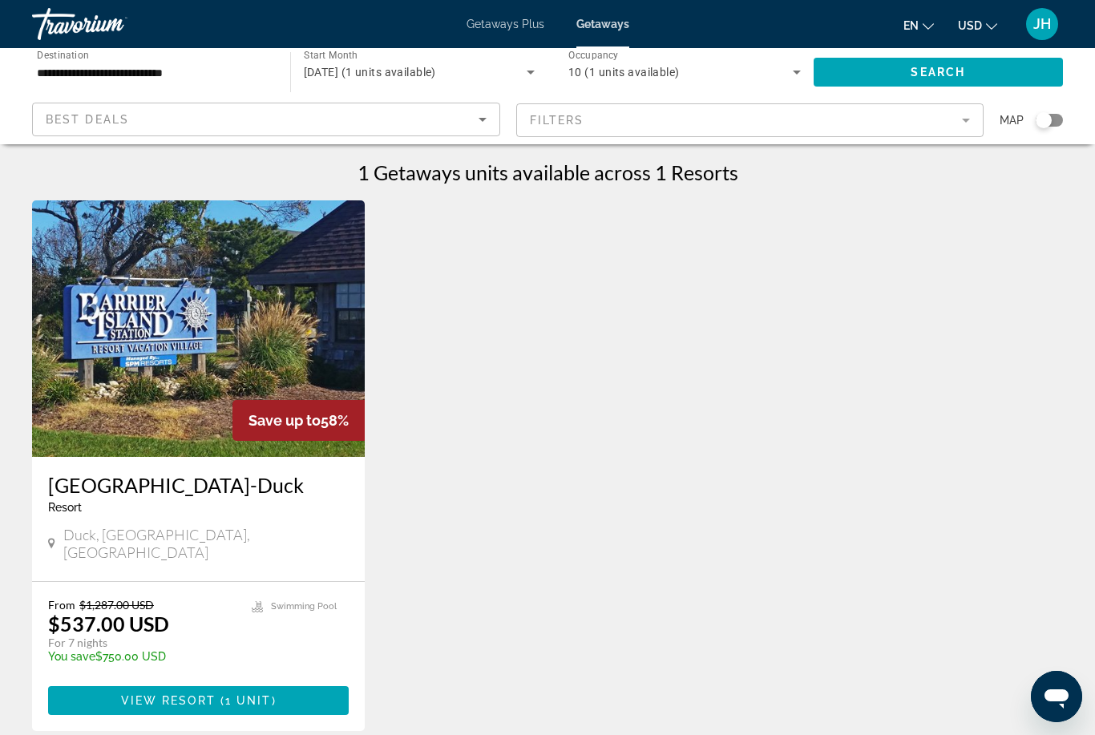
click at [959, 123] on mat-form-field "Filters" at bounding box center [750, 120] width 468 height 34
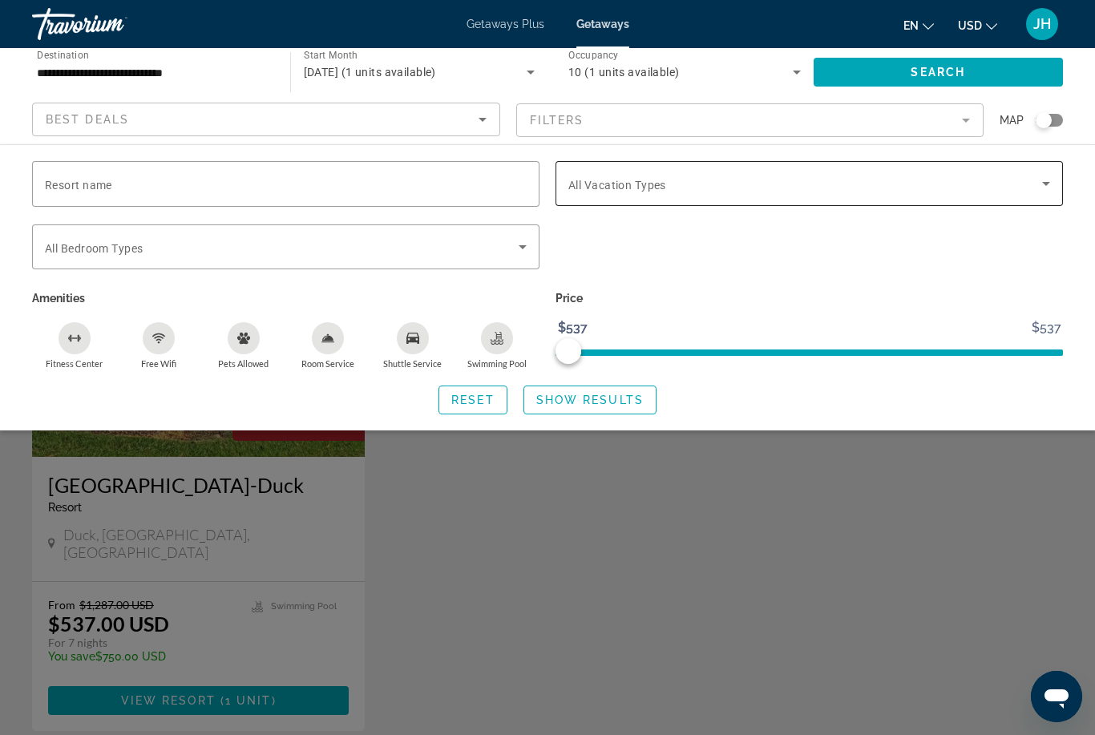
click at [1033, 192] on span "Search widget" at bounding box center [805, 183] width 474 height 19
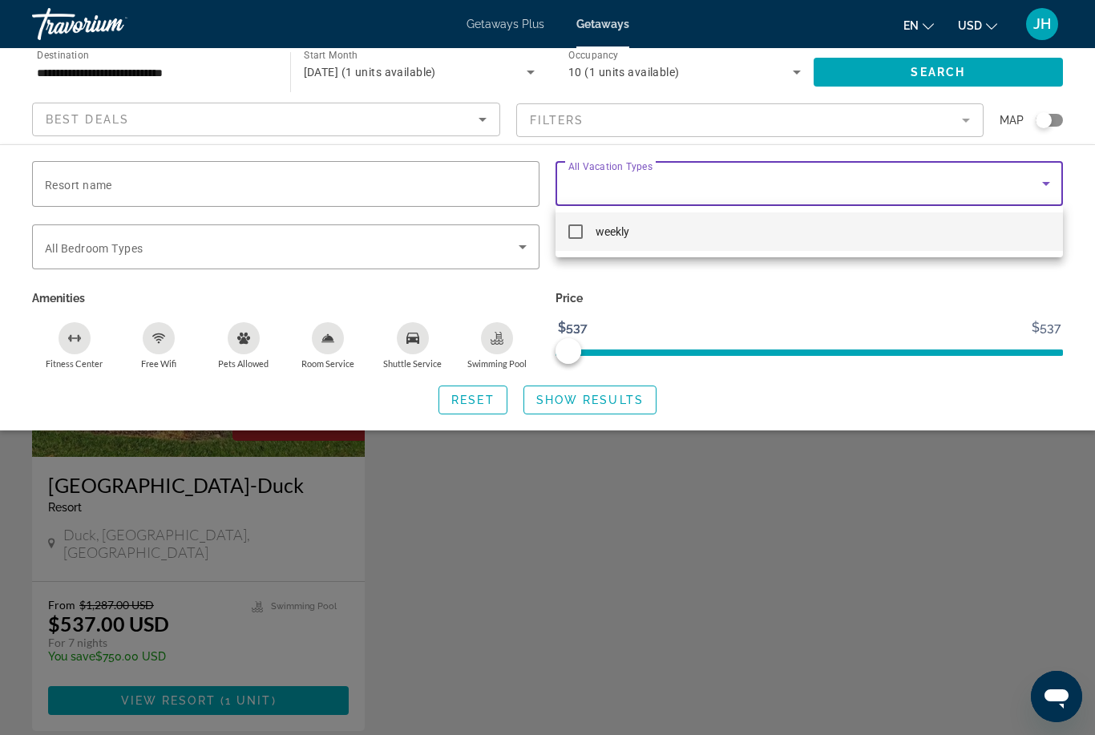
click at [1041, 181] on div at bounding box center [547, 367] width 1095 height 735
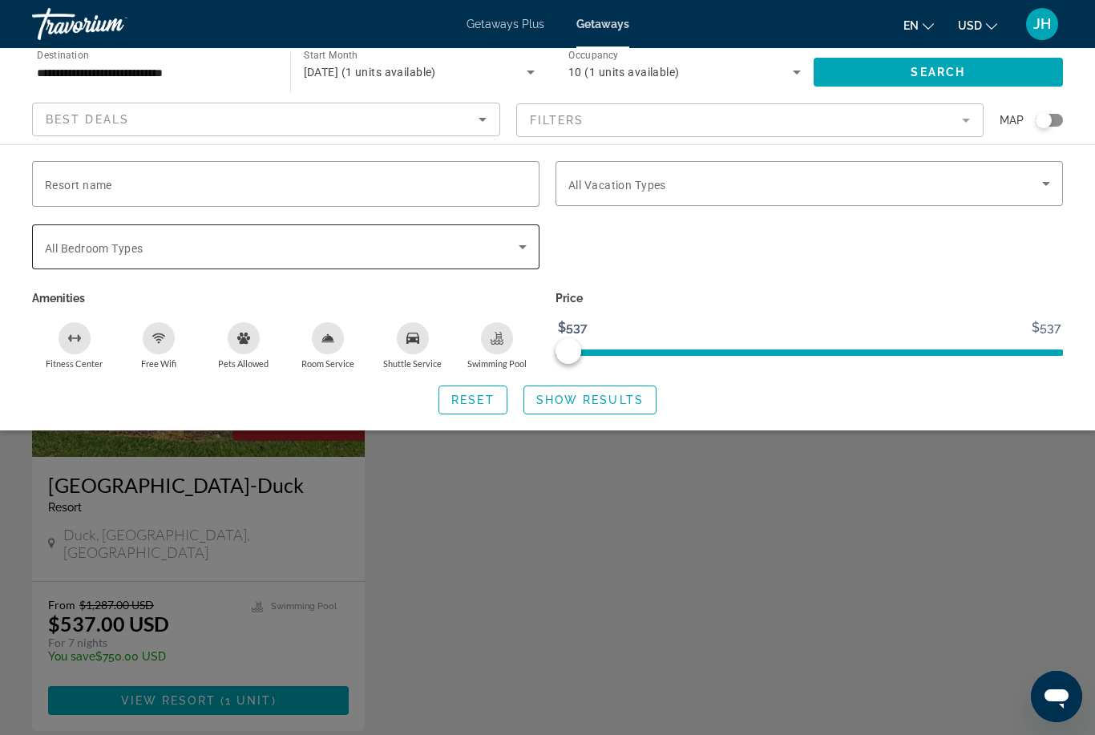
click at [525, 252] on icon "Search widget" at bounding box center [522, 246] width 19 height 19
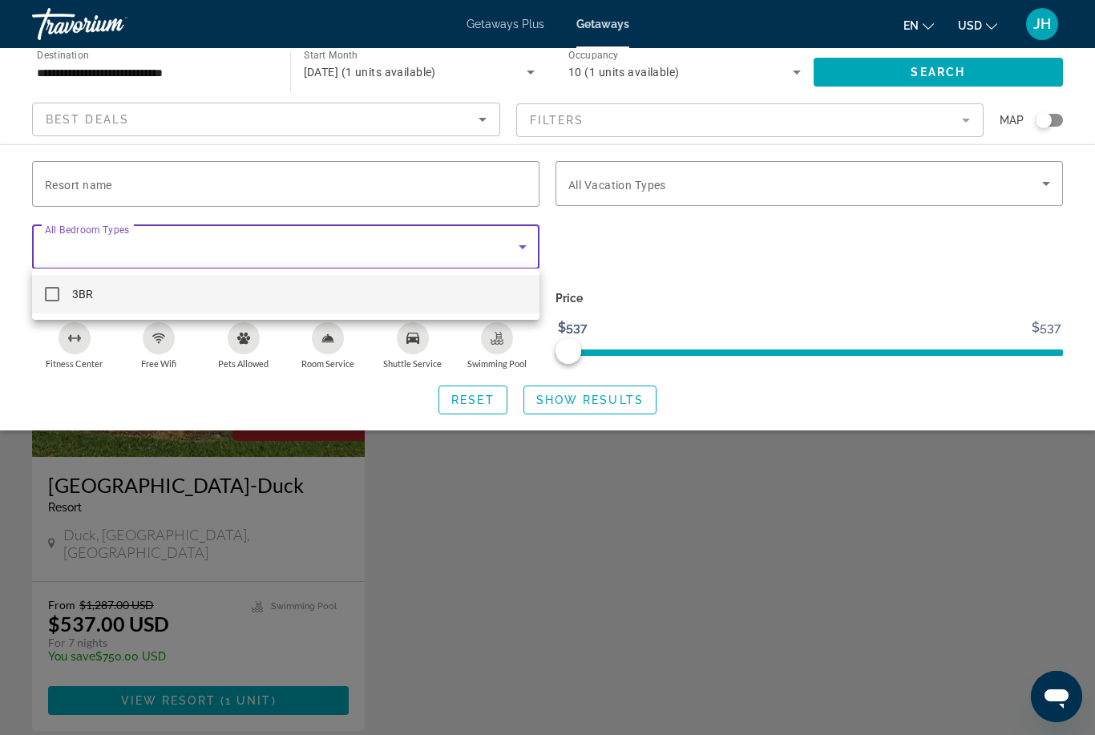
click at [521, 248] on div at bounding box center [547, 367] width 1095 height 735
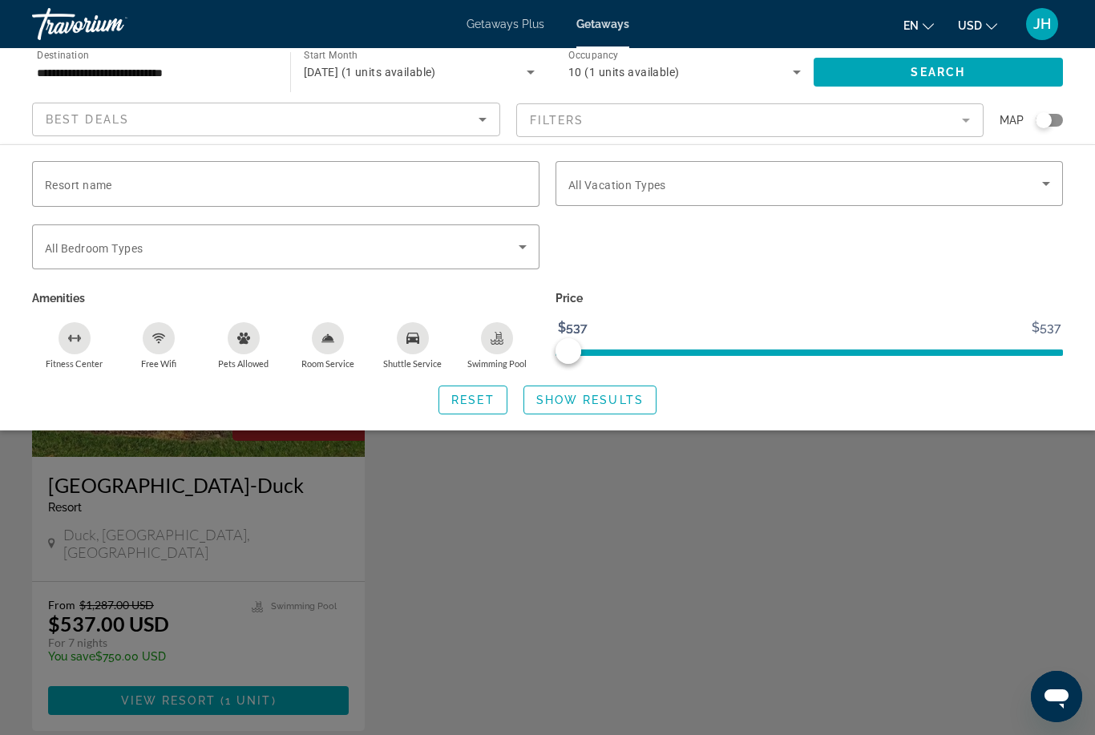
click at [141, 79] on input "**********" at bounding box center [153, 72] width 232 height 19
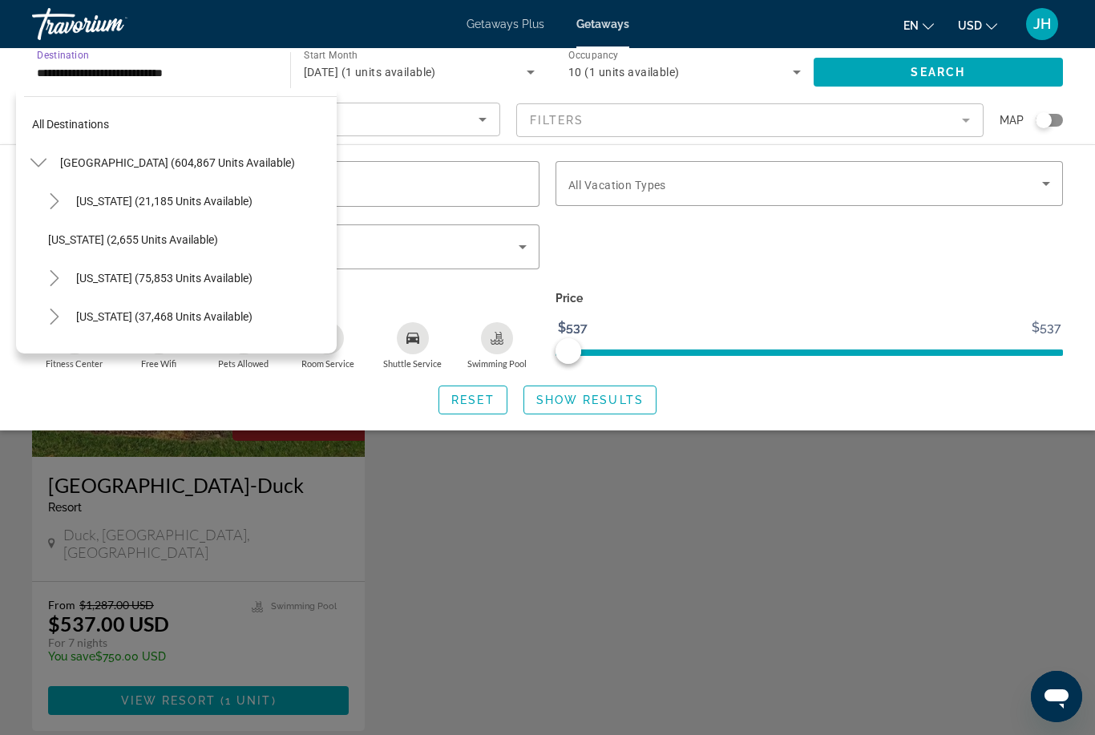
scroll to position [1095, 0]
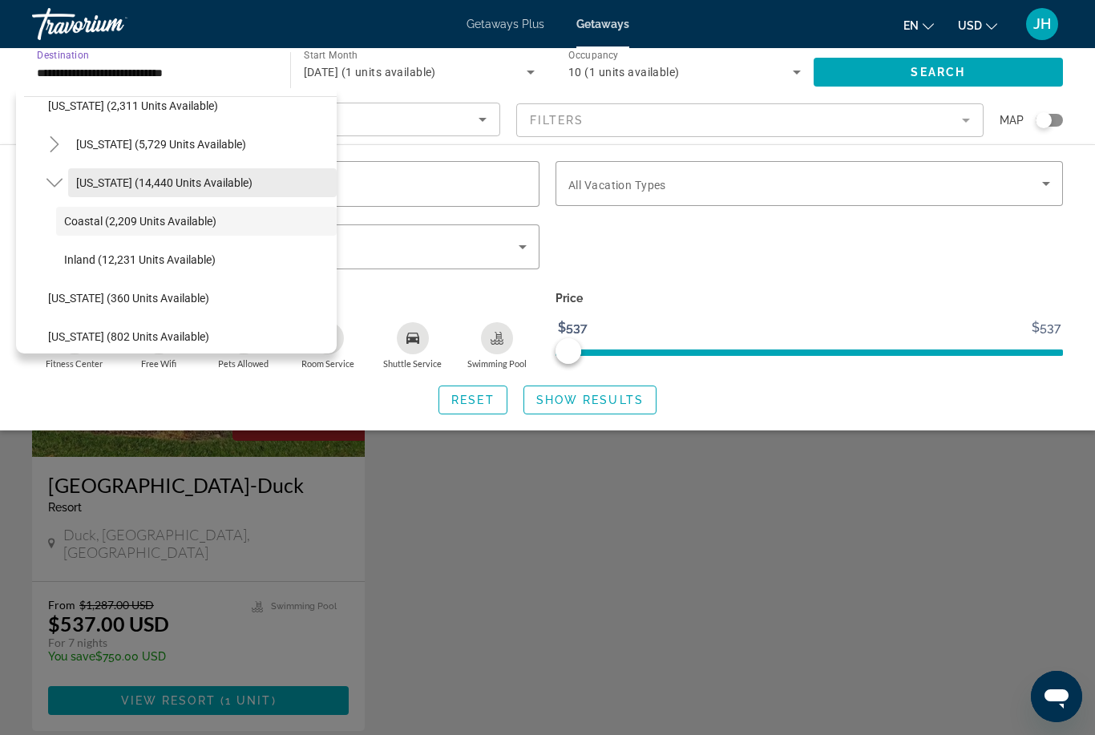
click at [220, 182] on span "[US_STATE] (14,440 units available)" at bounding box center [164, 182] width 176 height 13
type input "**********"
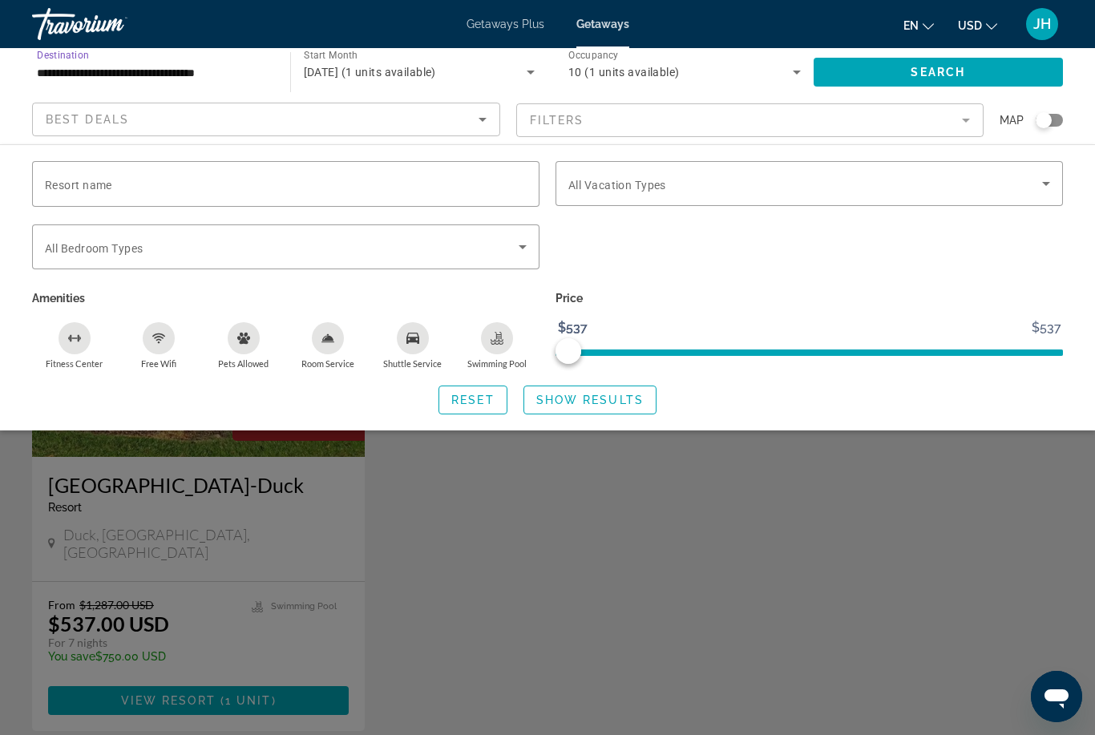
click at [622, 80] on div "10 (1 units available)" at bounding box center [680, 71] width 224 height 19
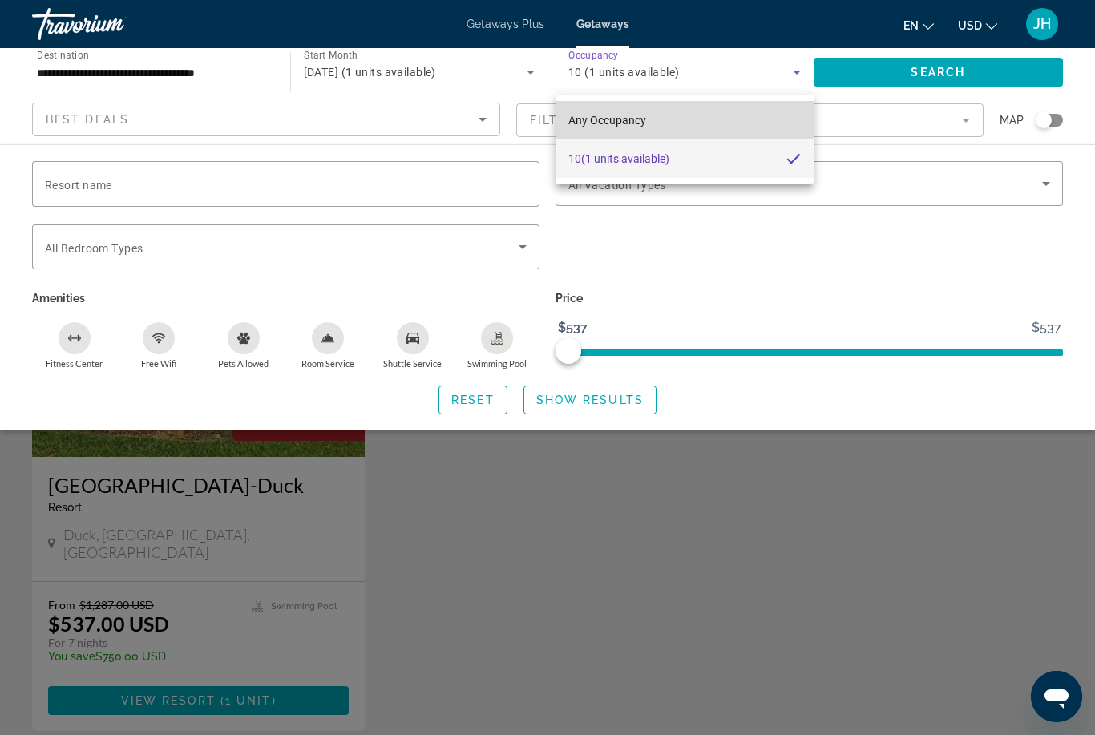
click at [615, 117] on span "Any Occupancy" at bounding box center [607, 120] width 78 height 13
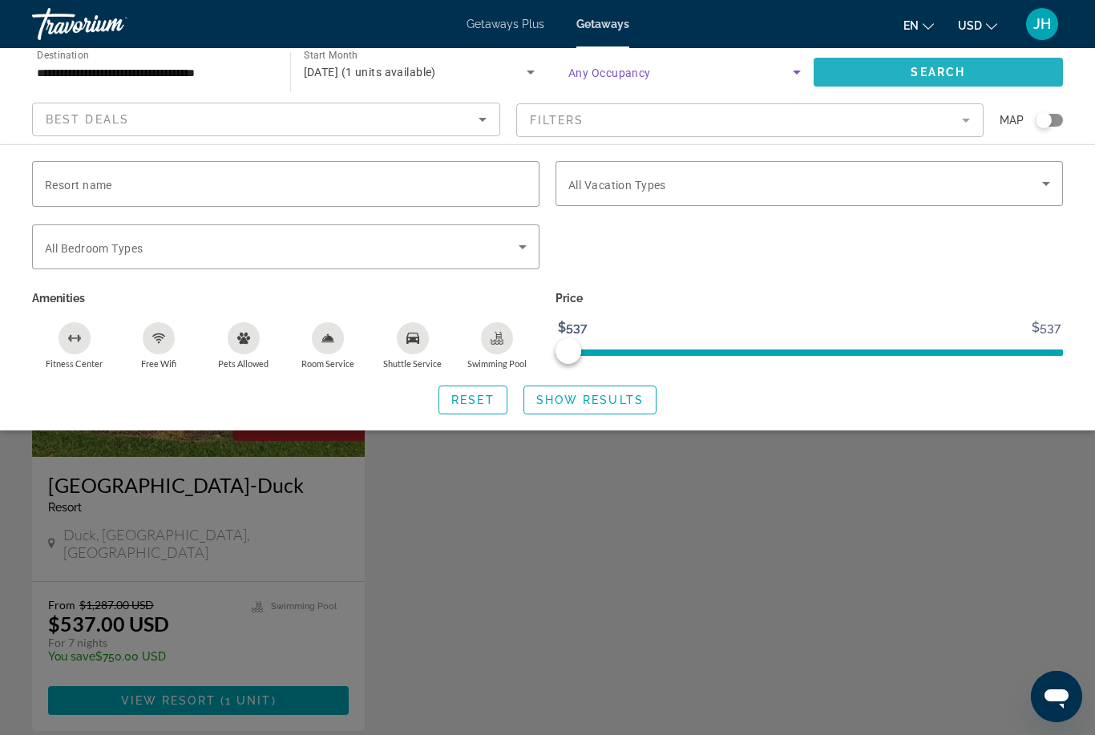
click at [936, 62] on span "Search widget" at bounding box center [938, 72] width 250 height 38
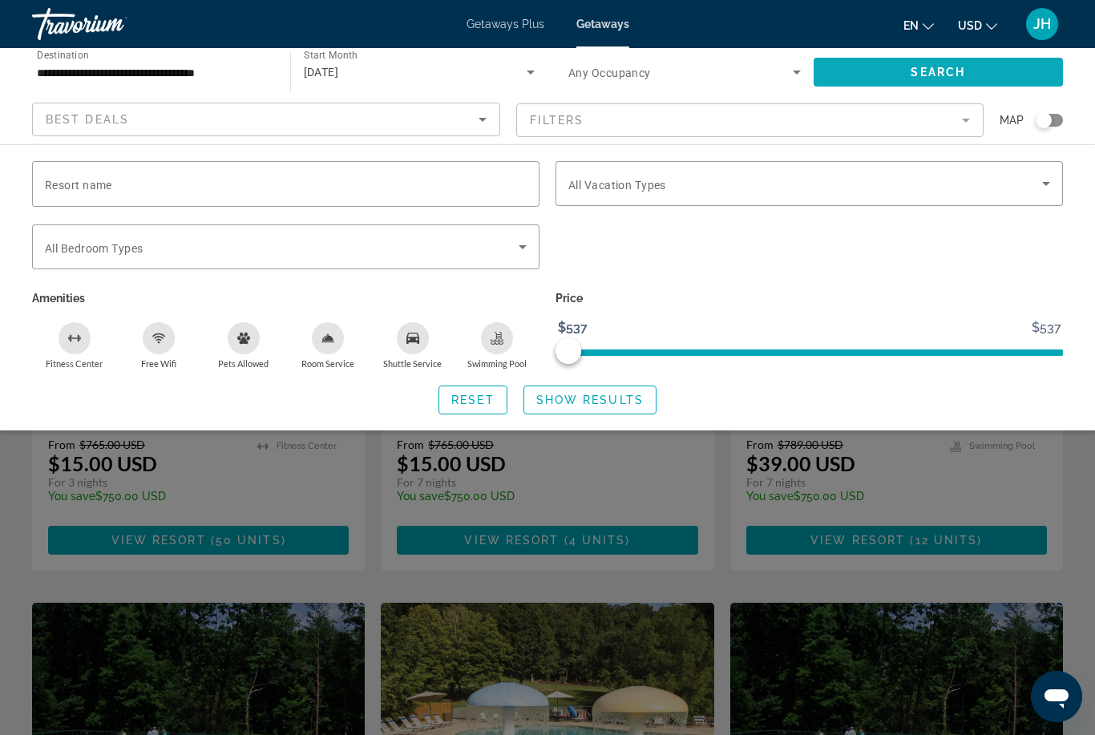
scroll to position [203, 0]
click at [607, 411] on span "Search widget" at bounding box center [589, 400] width 131 height 38
click at [609, 394] on span "Show Results" at bounding box center [589, 399] width 107 height 13
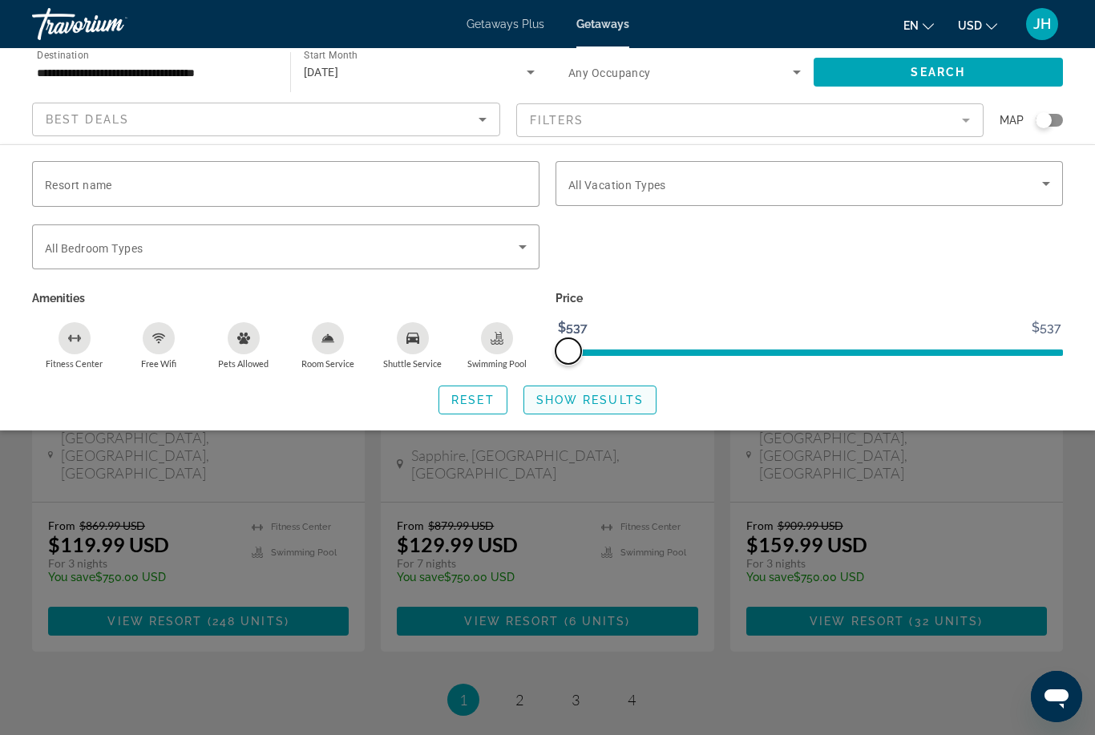
scroll to position [1951, 0]
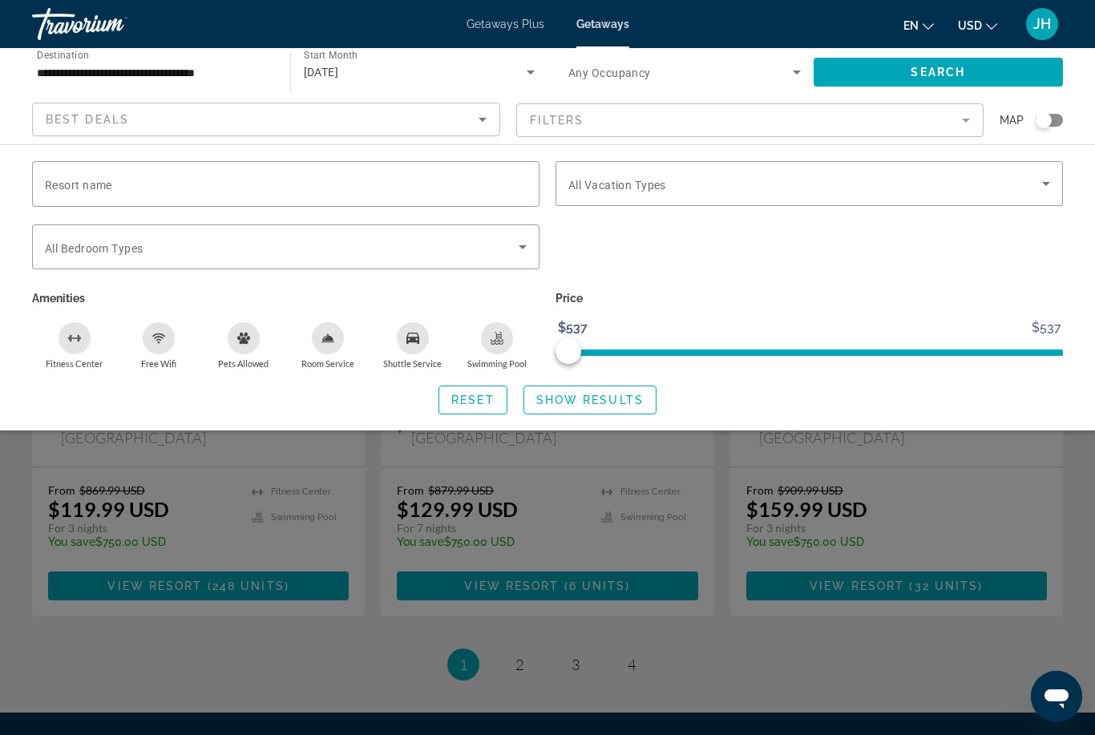
click at [516, 543] on div "Search widget" at bounding box center [547, 487] width 1095 height 494
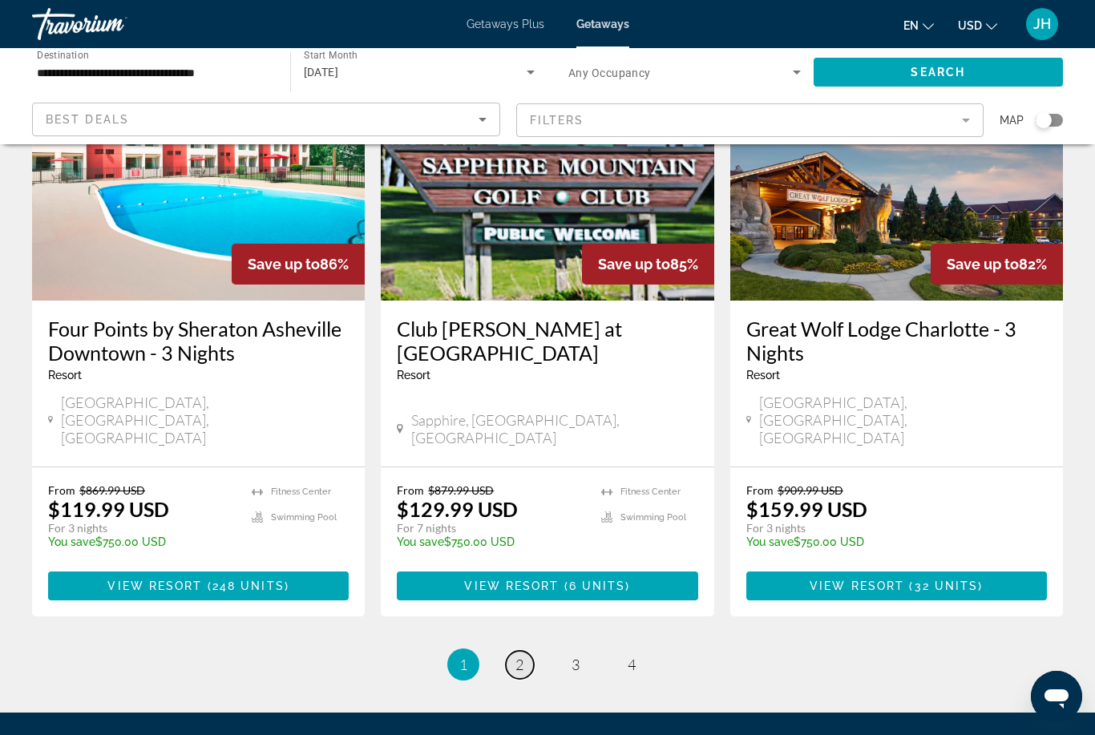
click at [522, 655] on span "2" at bounding box center [519, 664] width 8 height 18
